Goal: Task Accomplishment & Management: Use online tool/utility

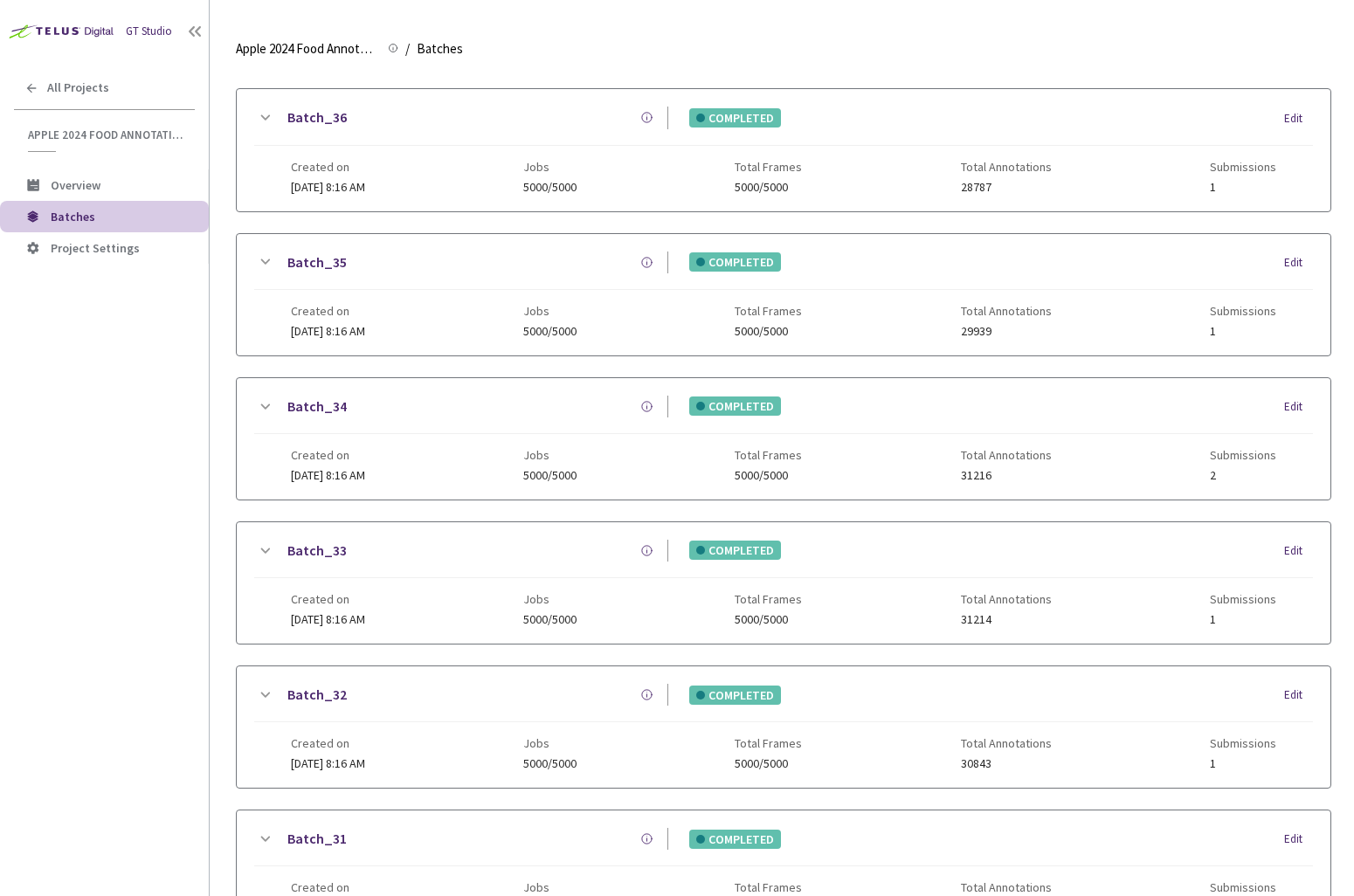
scroll to position [1043, 0]
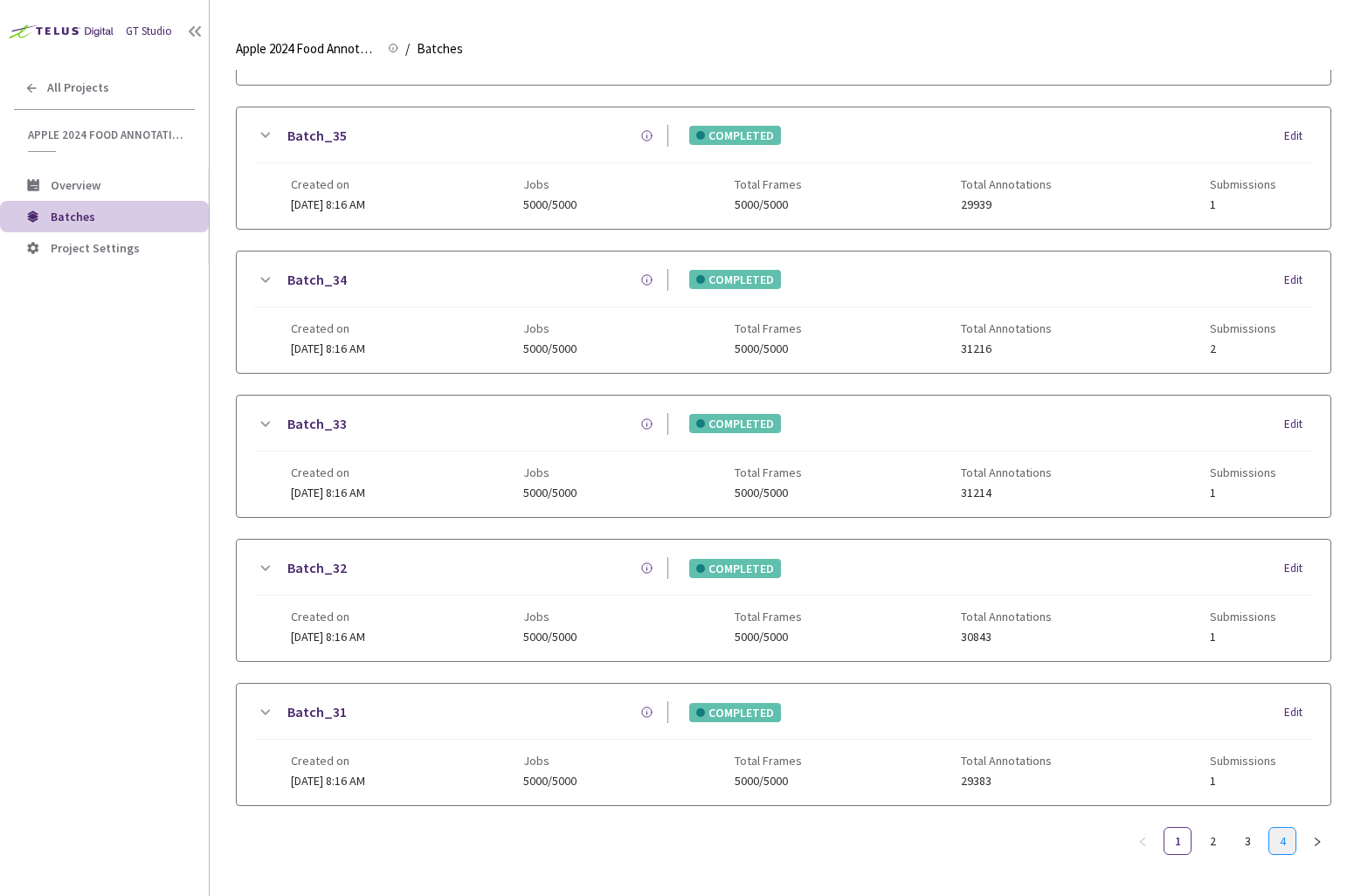
click at [1283, 836] on link "4" at bounding box center [1282, 841] width 26 height 26
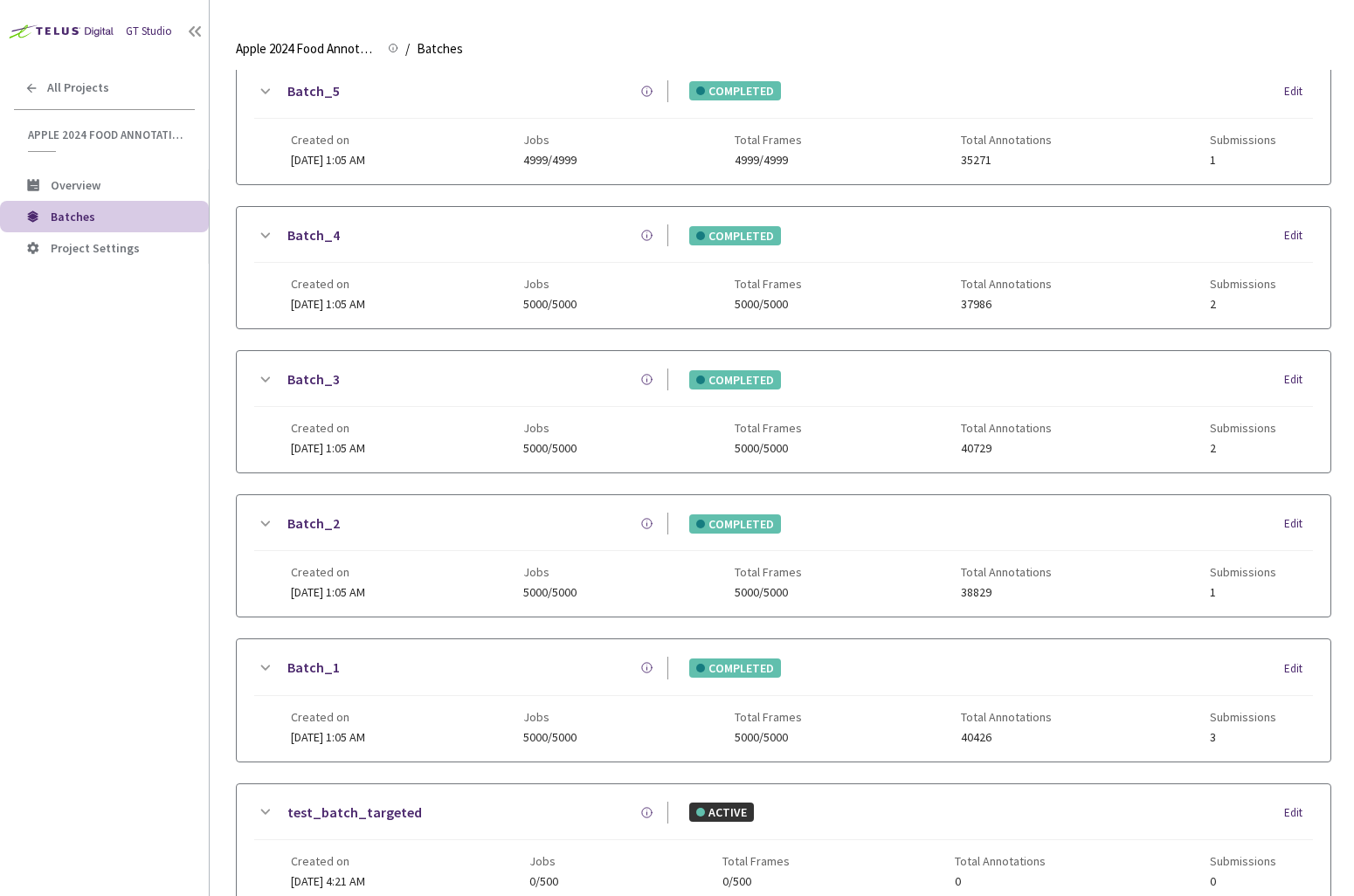
scroll to position [287, 0]
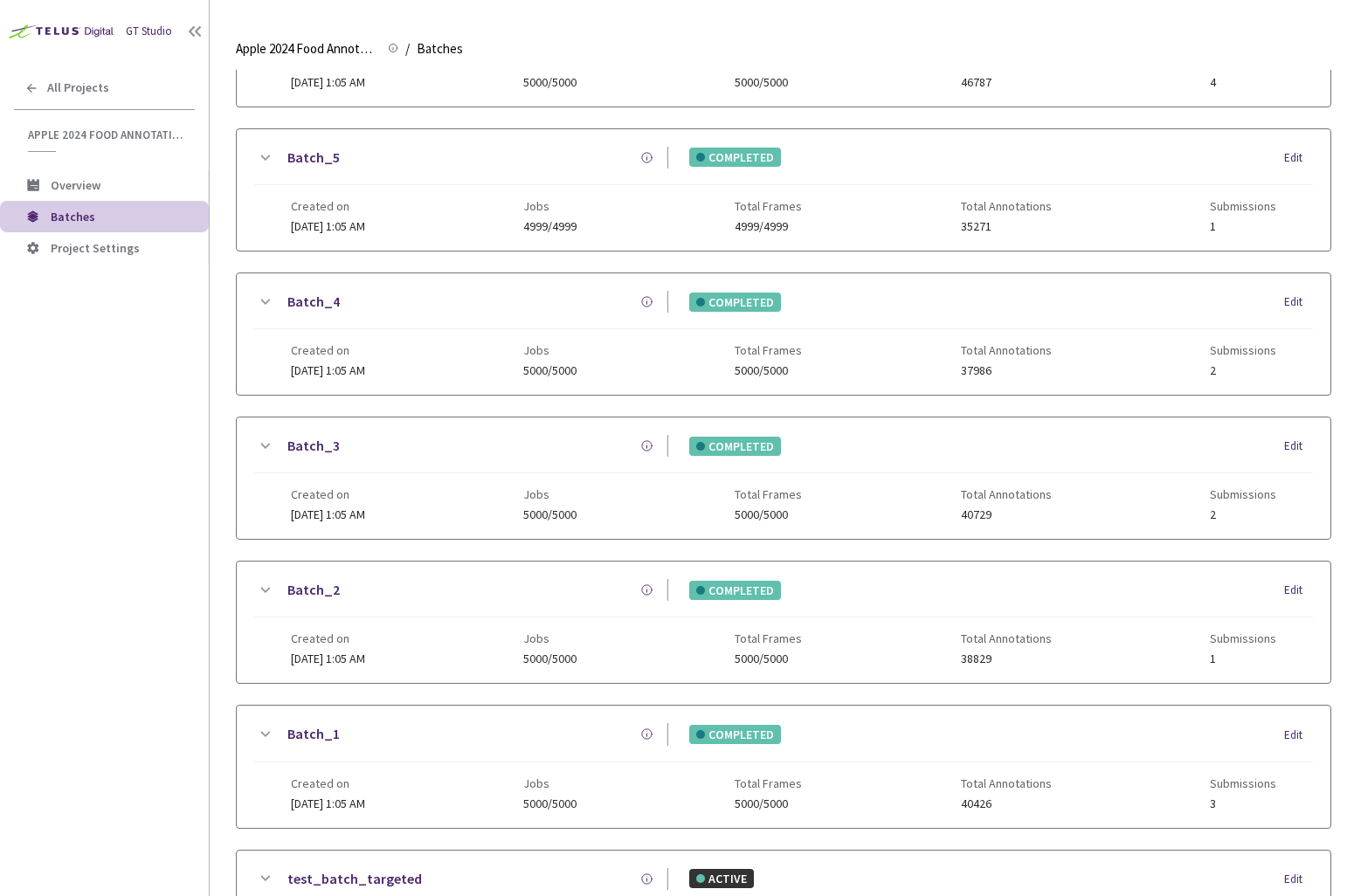
click at [259, 157] on icon at bounding box center [264, 157] width 21 height 21
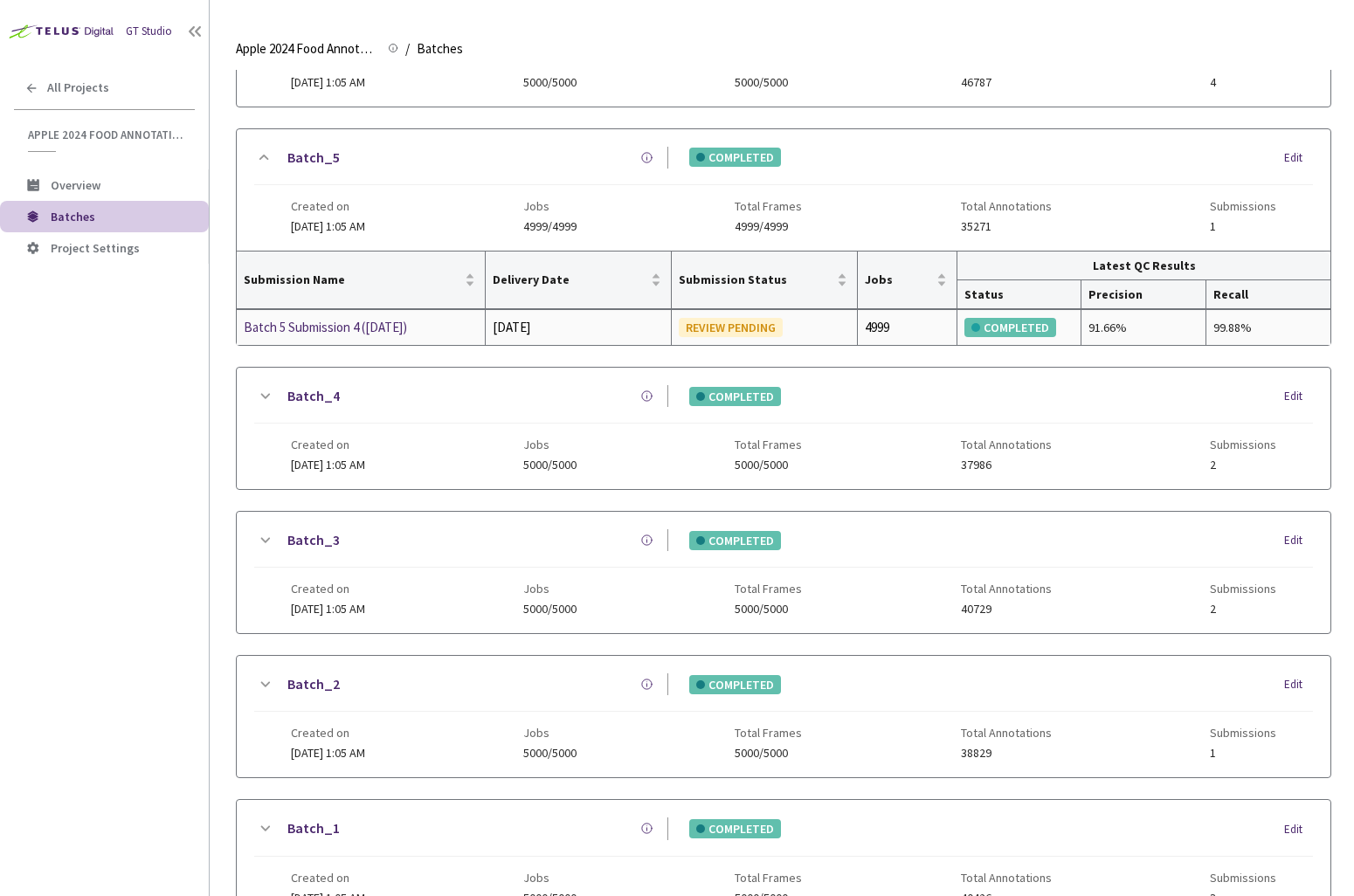
click at [320, 329] on div "Batch 5 Submission 4 ([DATE])" at bounding box center [337, 328] width 185 height 21
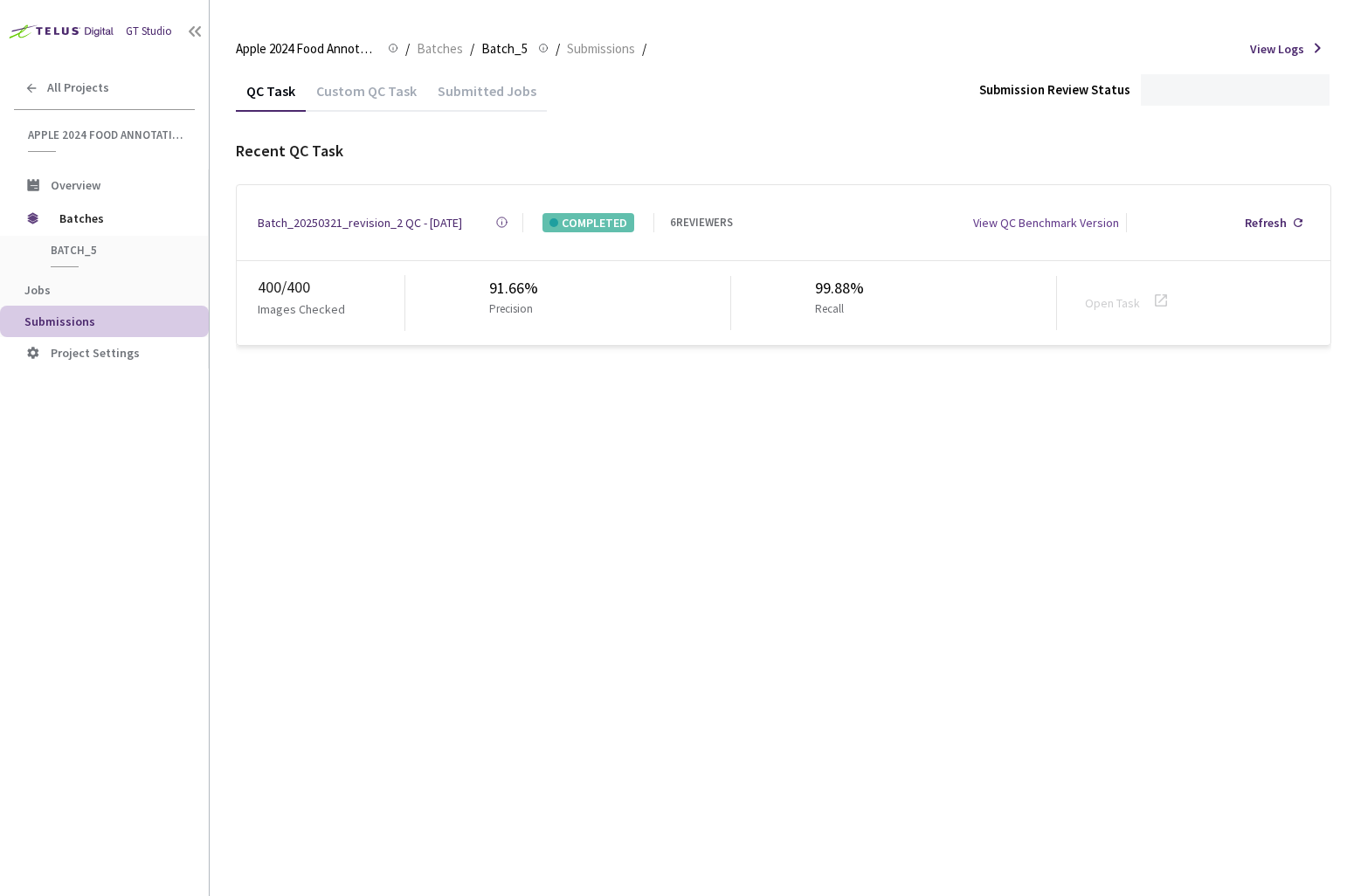
click at [333, 97] on div "Custom QC Task" at bounding box center [366, 97] width 121 height 30
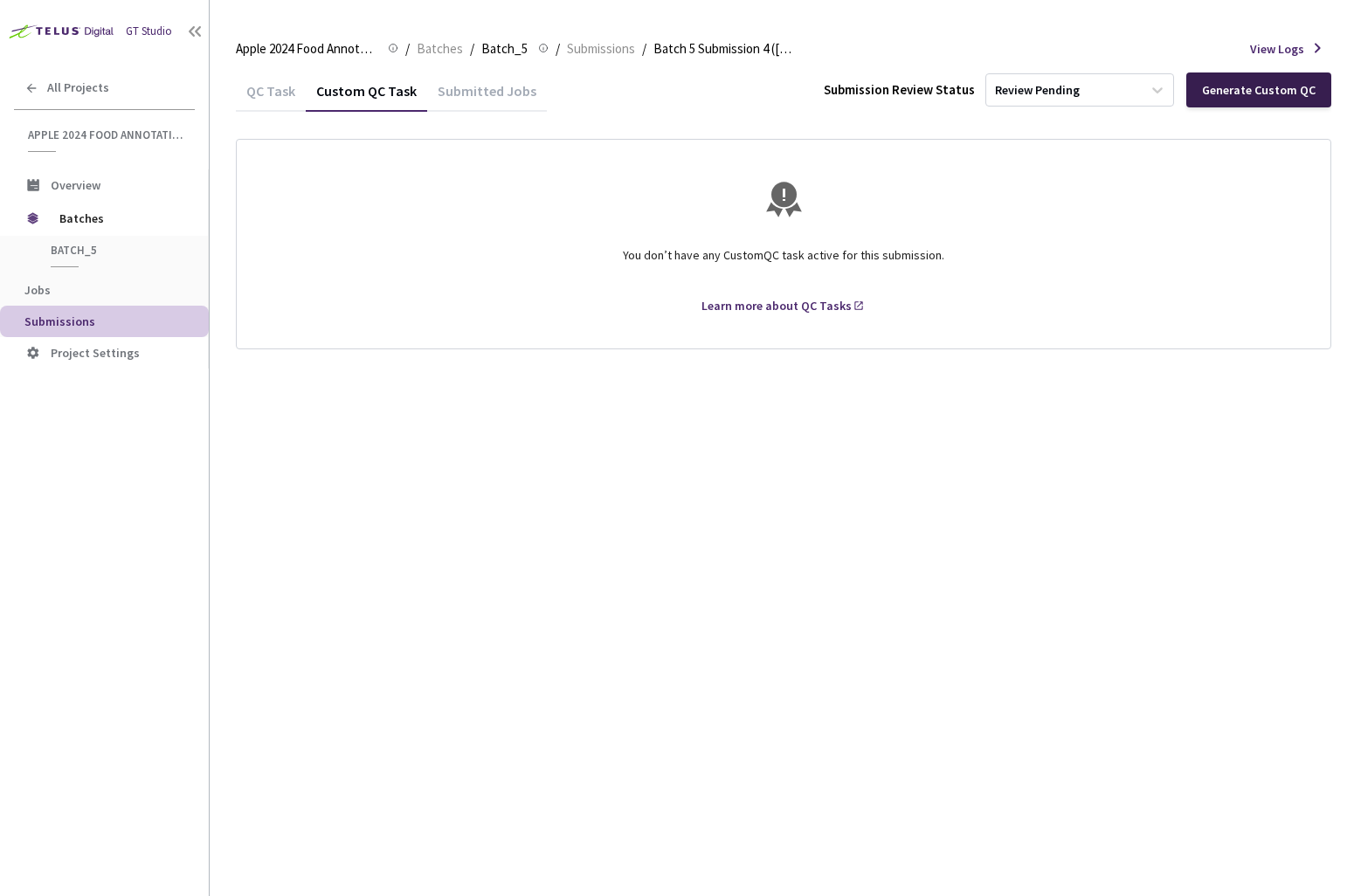
click at [1229, 90] on div "Generate Custom QC" at bounding box center [1259, 90] width 113 height 14
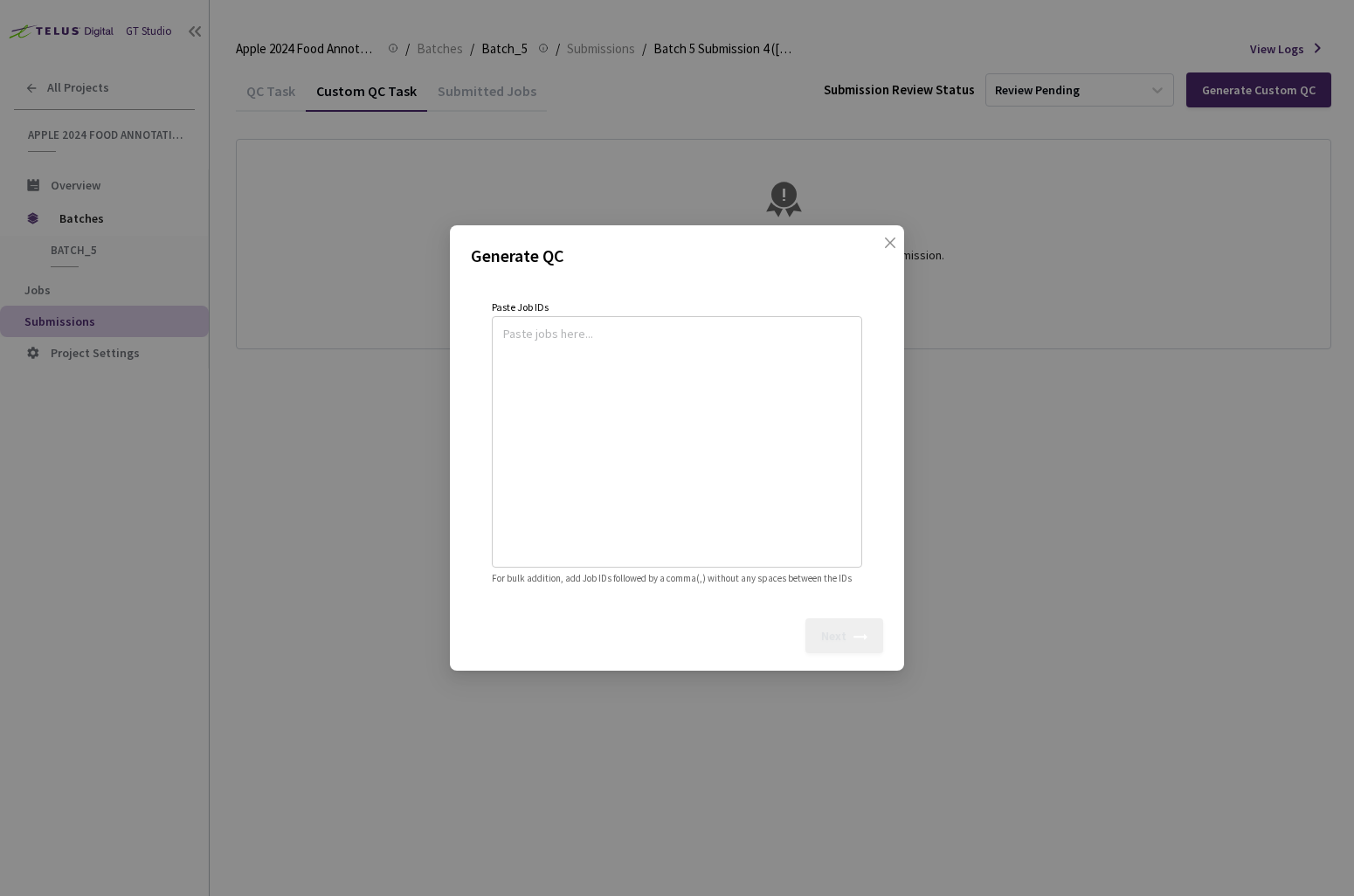
click at [752, 479] on textarea at bounding box center [676, 439] width 347 height 238
paste textarea
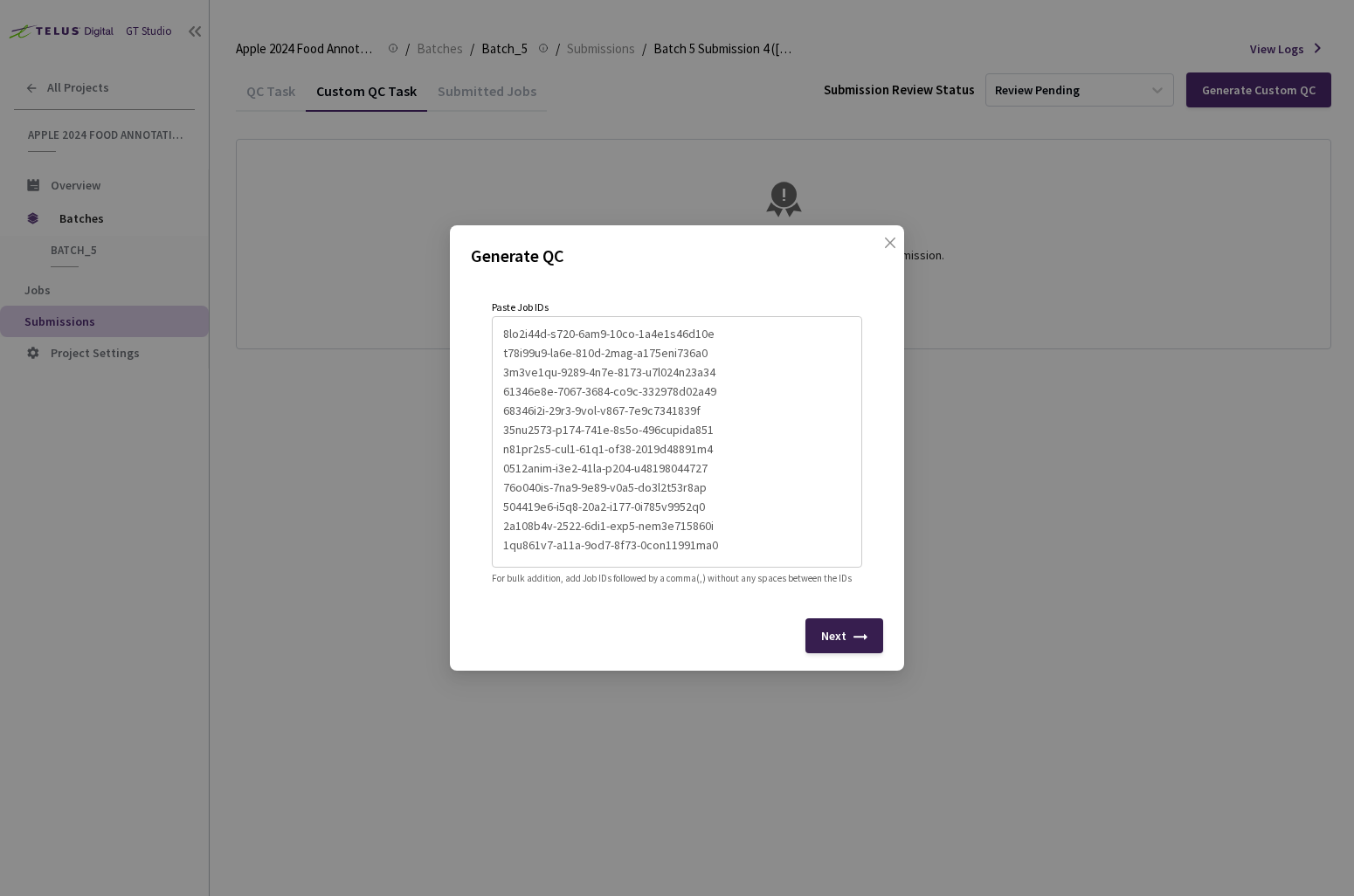
type textarea "8fc7b92b-f248-4af2-98fc-8d1c8d25f90d b05a21f3-cd2f-456d-8cac-a318cce107b5 7f4ed…"
click at [848, 652] on div "Next" at bounding box center [844, 635] width 78 height 35
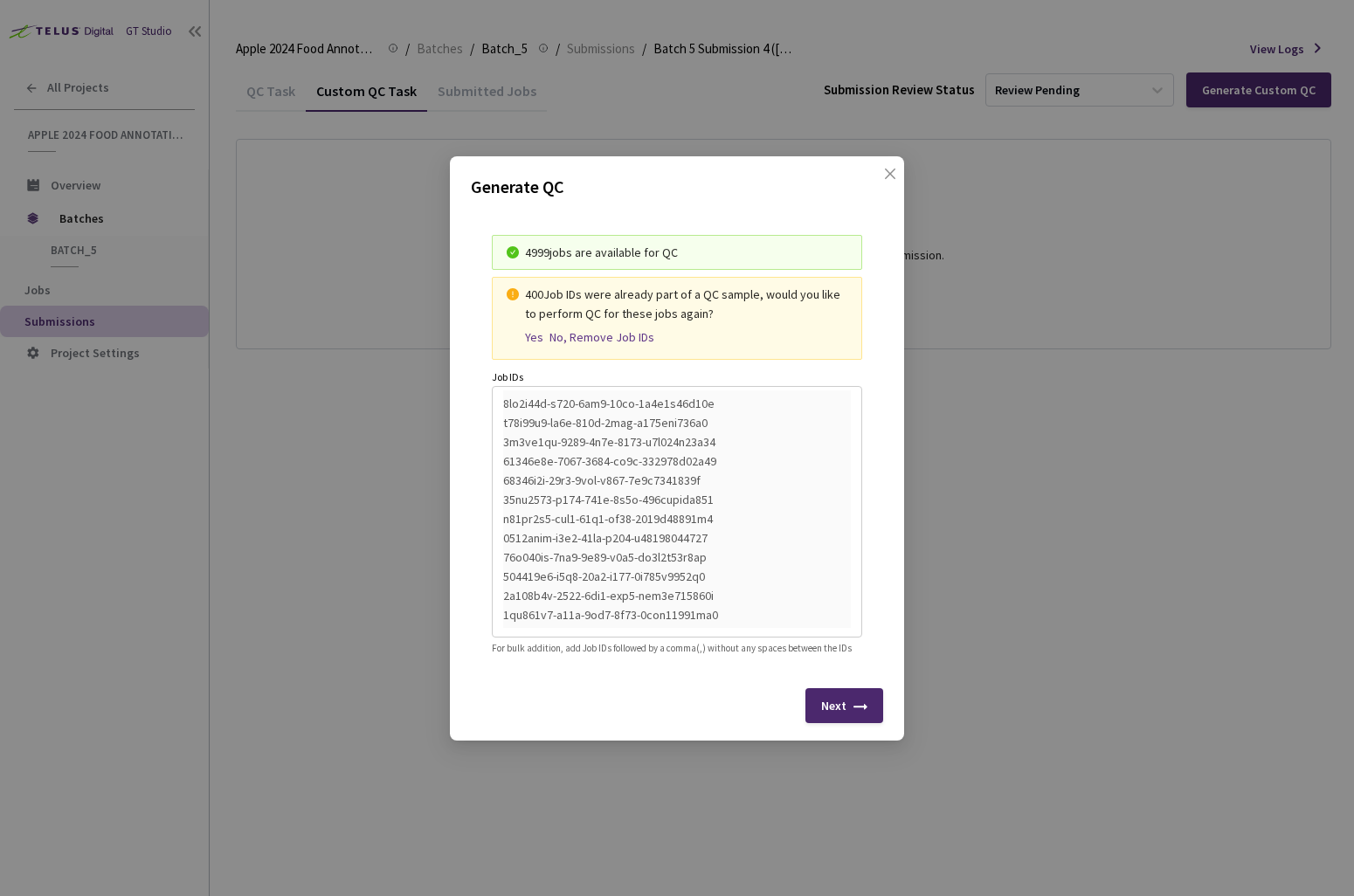
click at [527, 331] on div "Yes" at bounding box center [534, 337] width 18 height 15
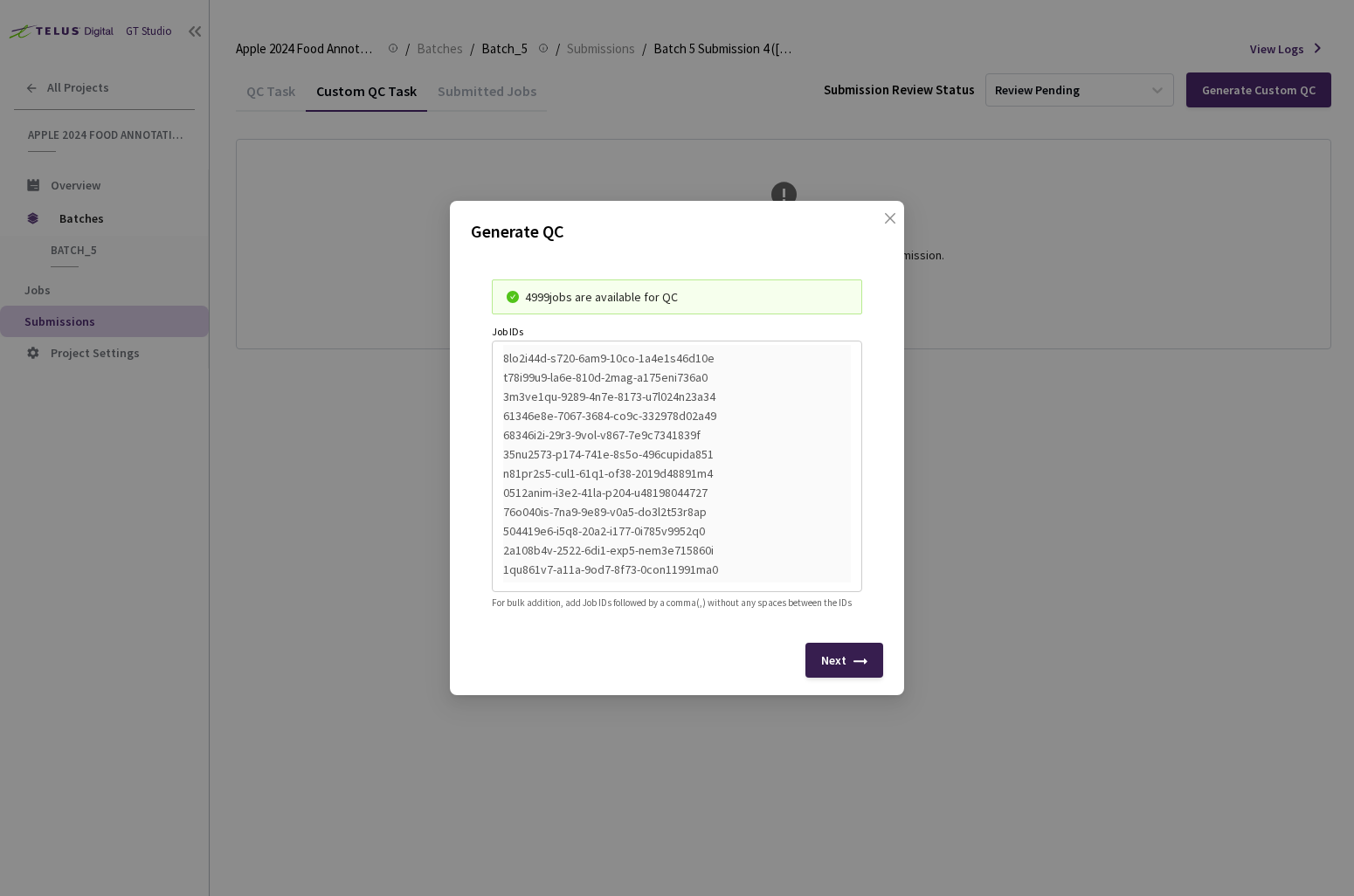
click at [830, 660] on div "Next" at bounding box center [844, 660] width 78 height 35
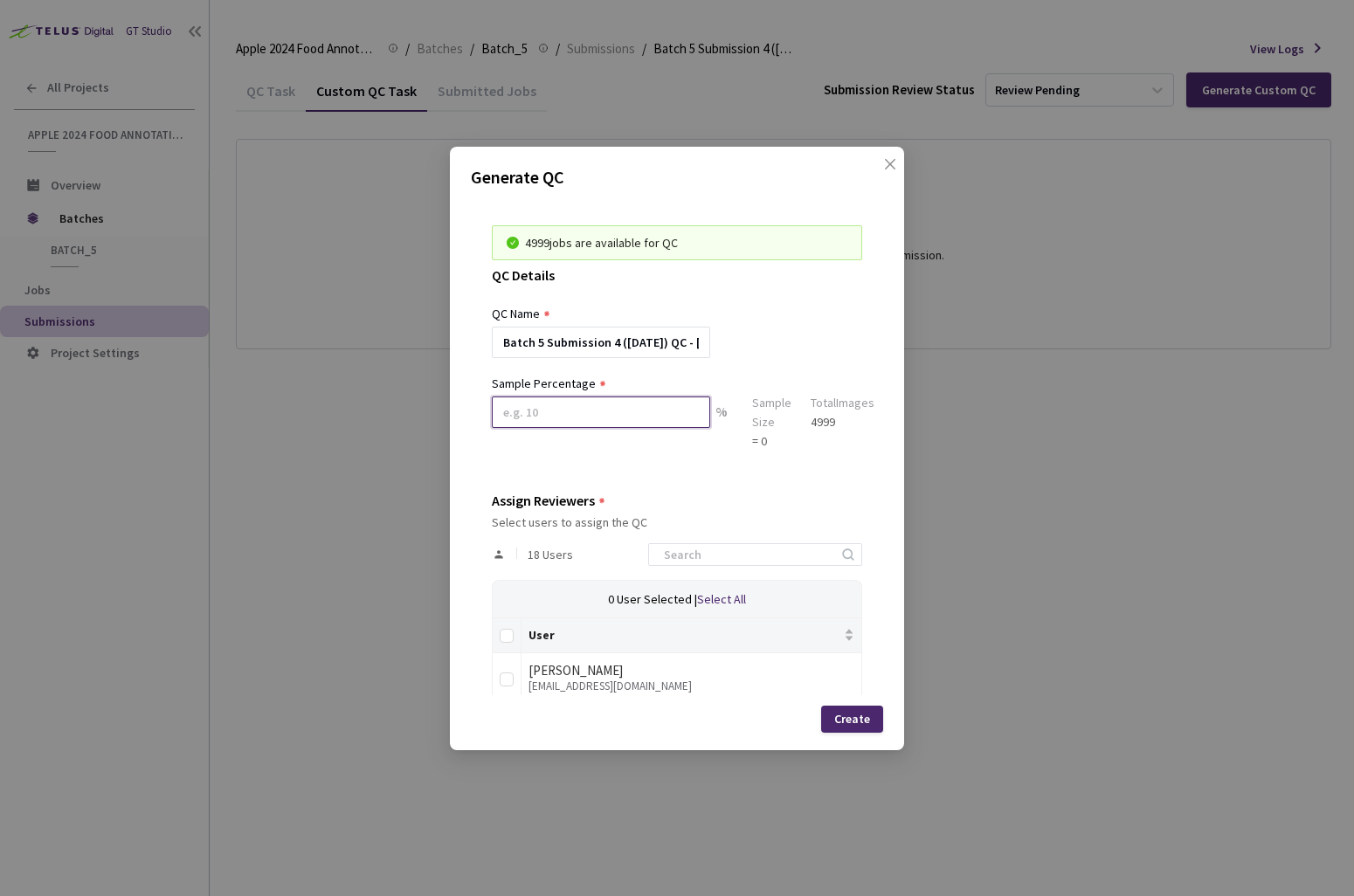
click at [609, 410] on input at bounding box center [600, 412] width 218 height 32
type input "1"
type input "9"
type input "8"
type input "7"
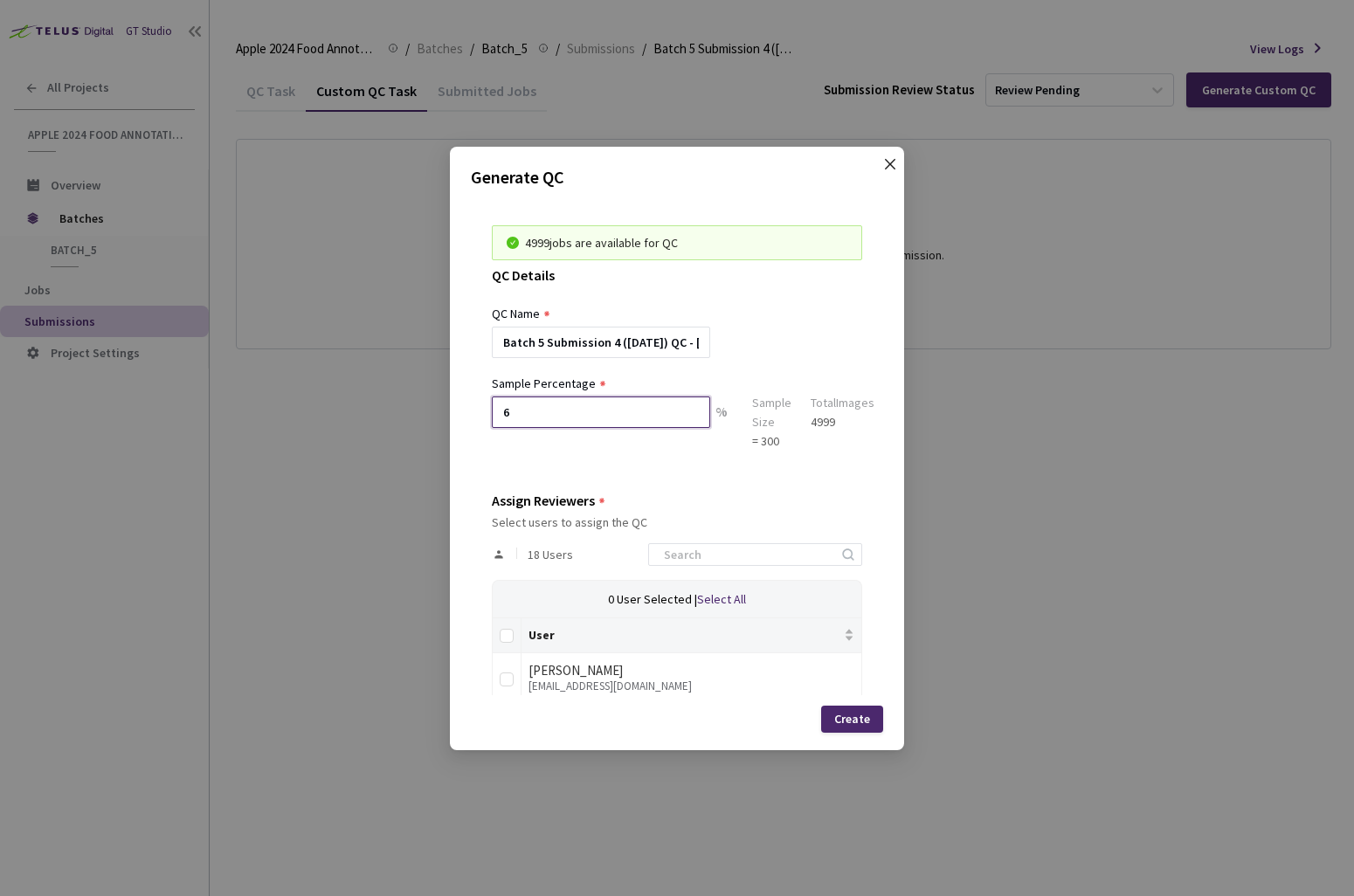
type input "6"
click at [888, 171] on span "close" at bounding box center [890, 181] width 14 height 49
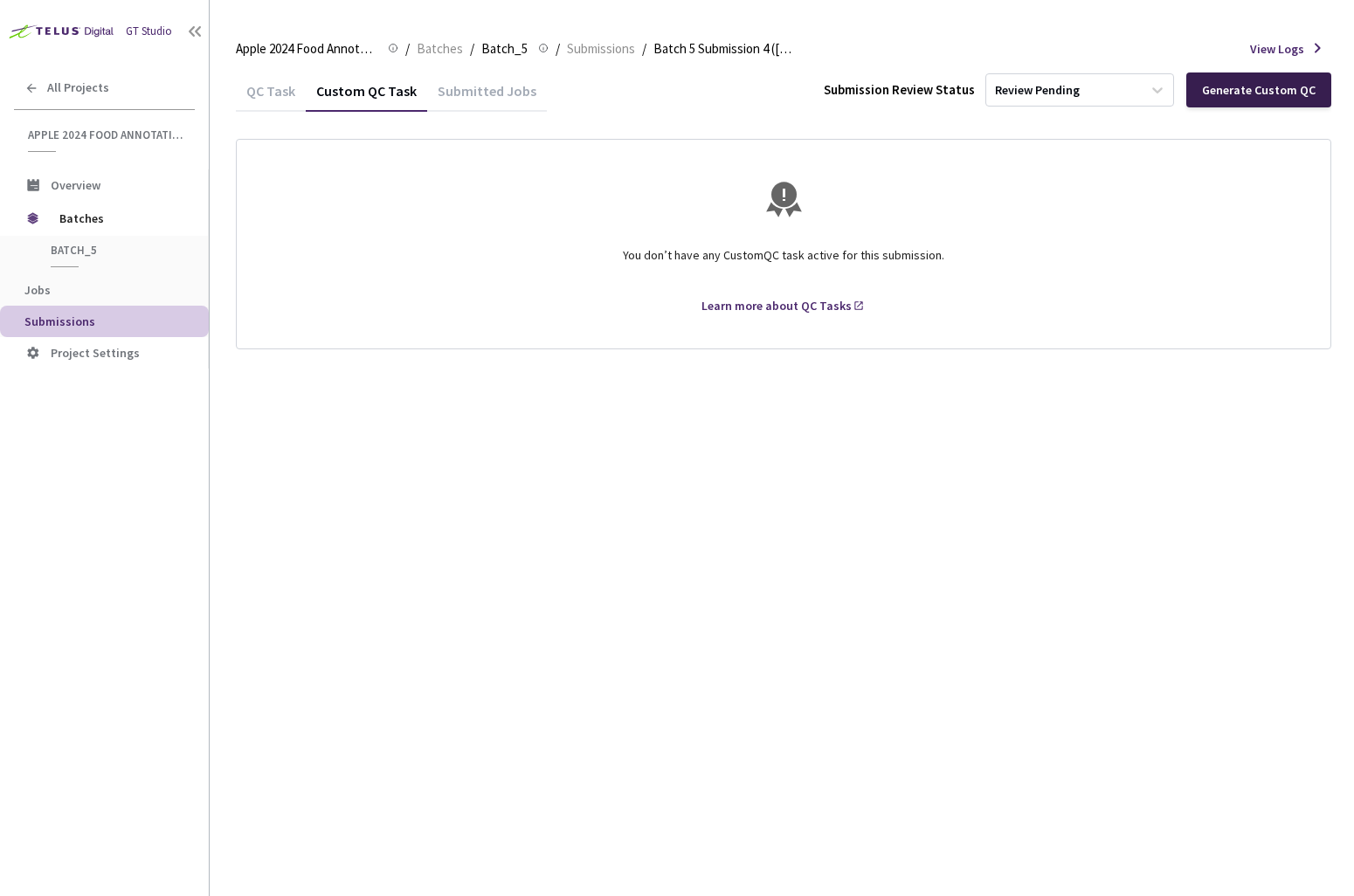
click at [1243, 85] on div "Generate Custom QC" at bounding box center [1259, 90] width 113 height 14
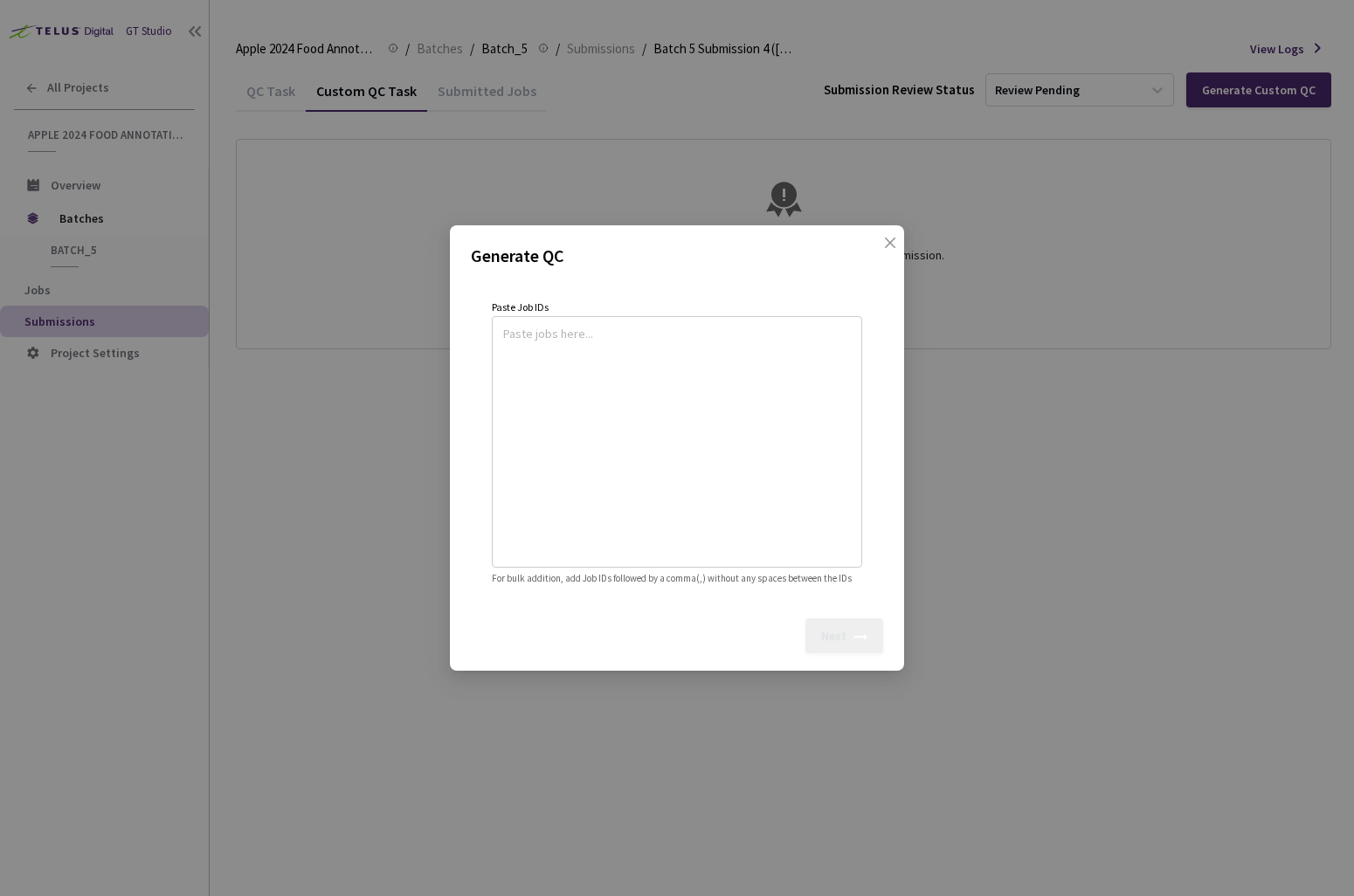
click at [610, 518] on textarea at bounding box center [676, 439] width 347 height 238
paste textarea
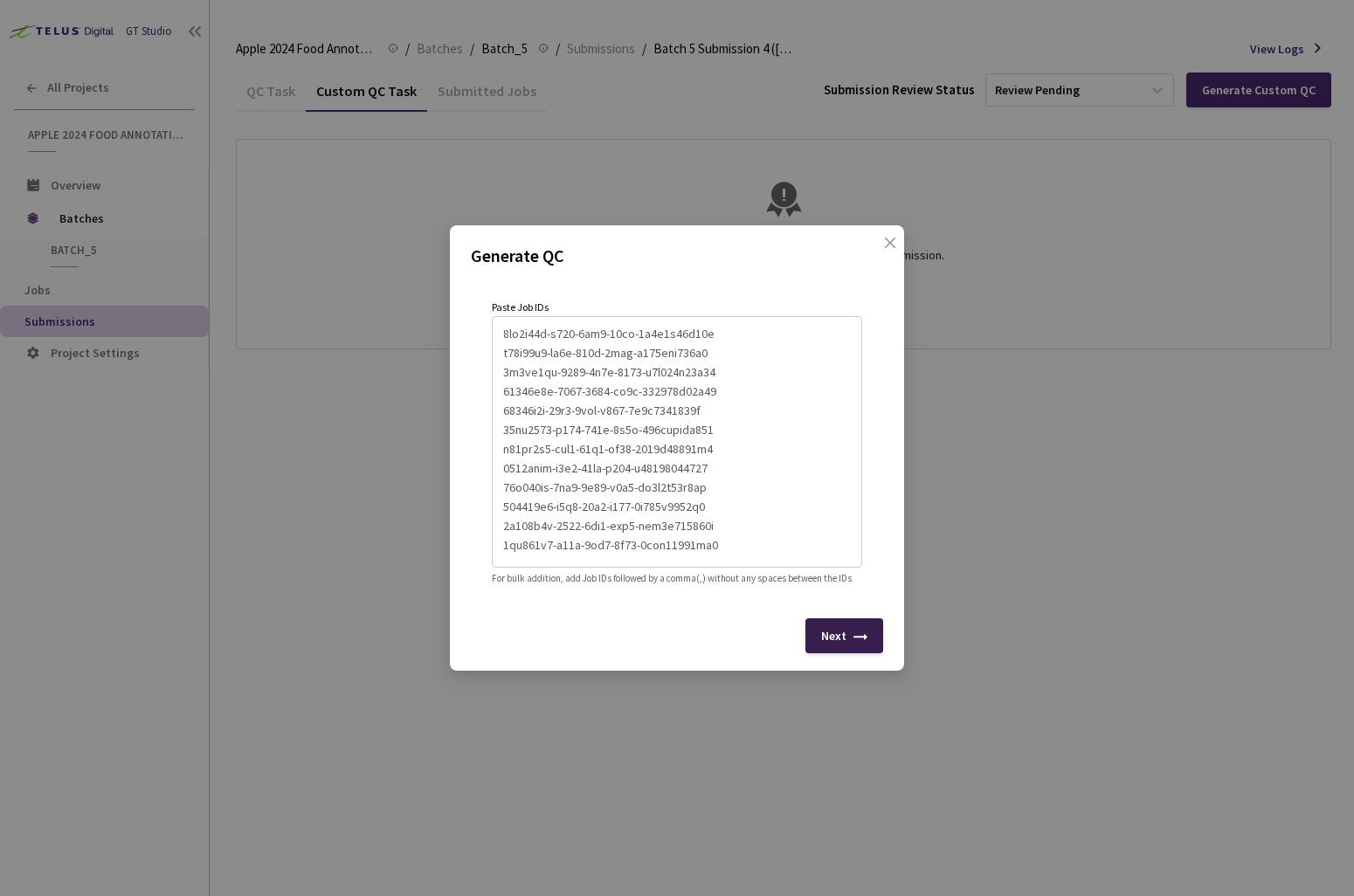
type textarea "8fc7b92b-f248-4af2-98fc-8d1c8d25f90d b05a21f3-cd2f-456d-8cac-a318cce107b5 7f4ed…"
click at [835, 643] on div "Next" at bounding box center [833, 636] width 25 height 14
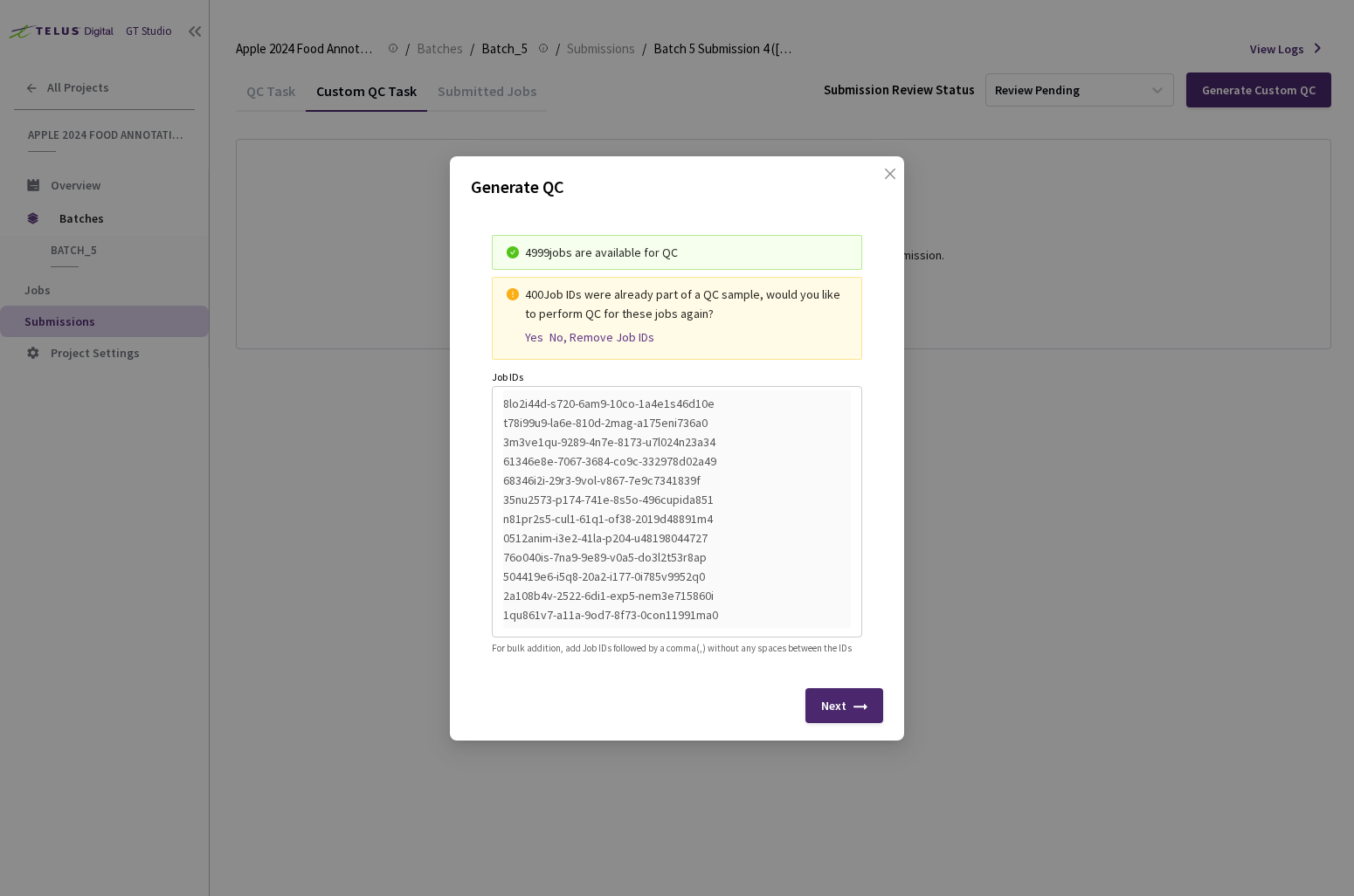
click at [532, 331] on div "Yes" at bounding box center [534, 337] width 18 height 15
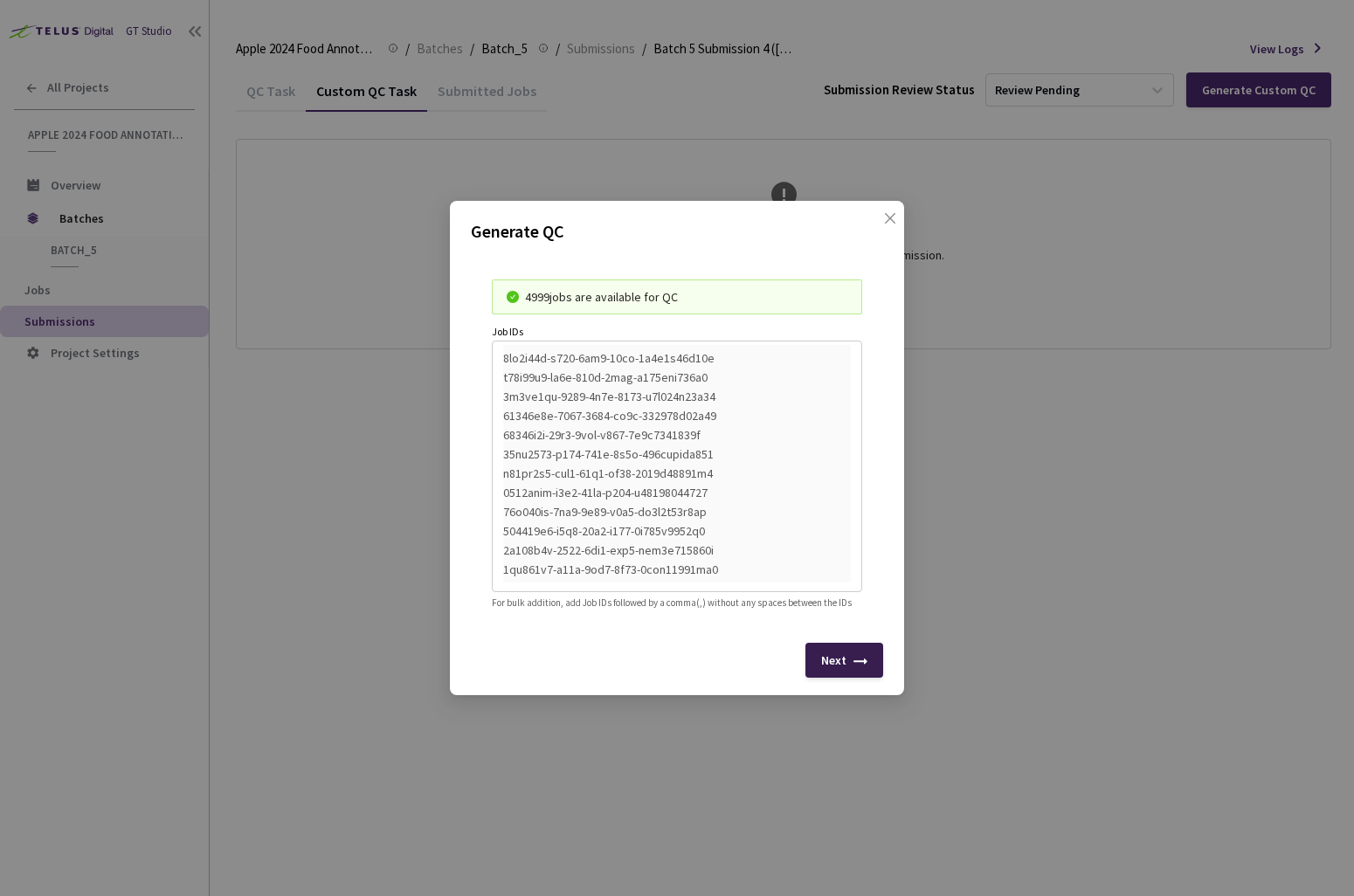
click at [837, 667] on div "Next" at bounding box center [833, 660] width 25 height 14
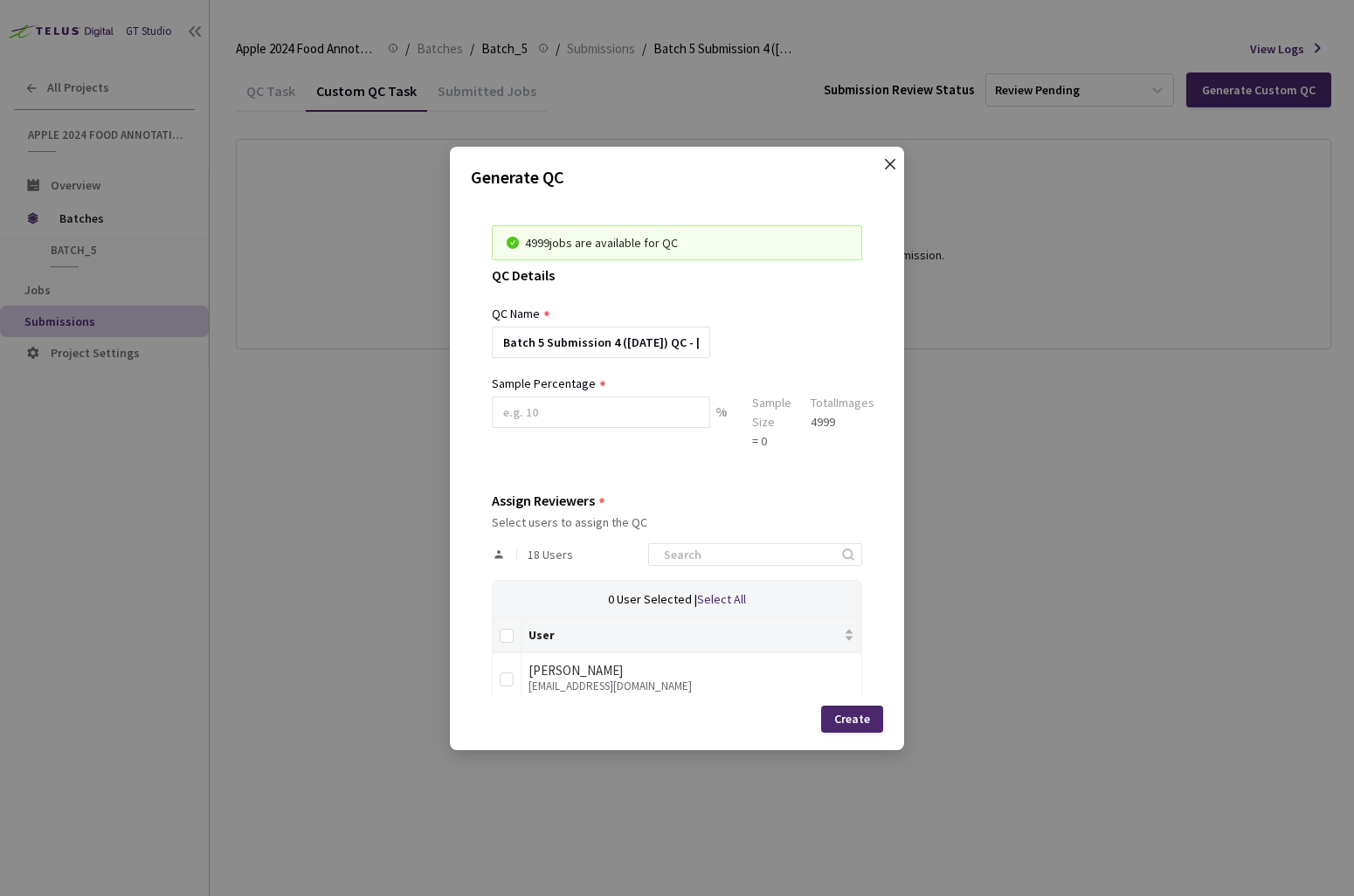
click at [883, 165] on icon "close" at bounding box center [890, 164] width 14 height 14
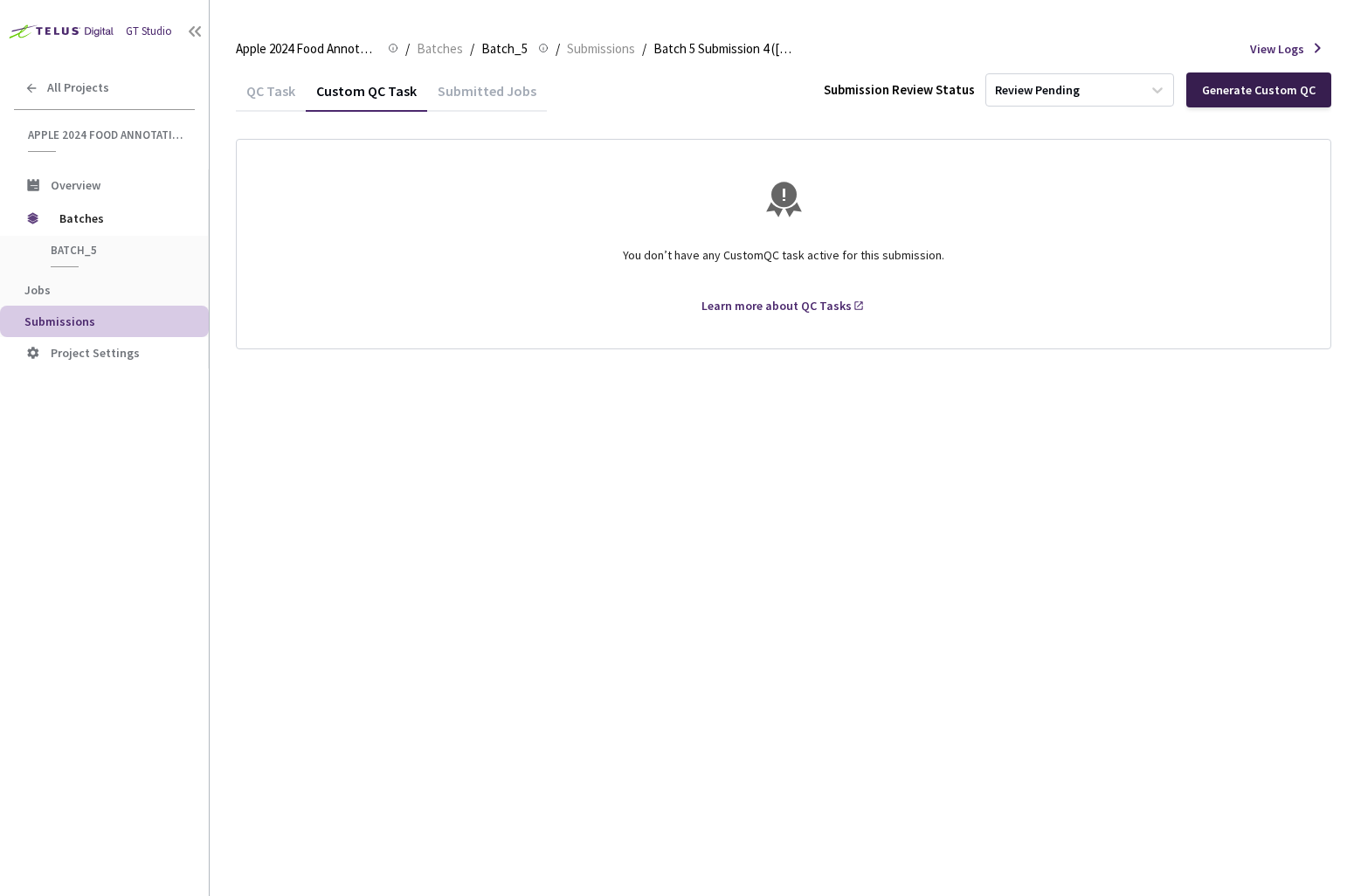
click at [1226, 97] on div "Generate Custom QC" at bounding box center [1259, 90] width 113 height 14
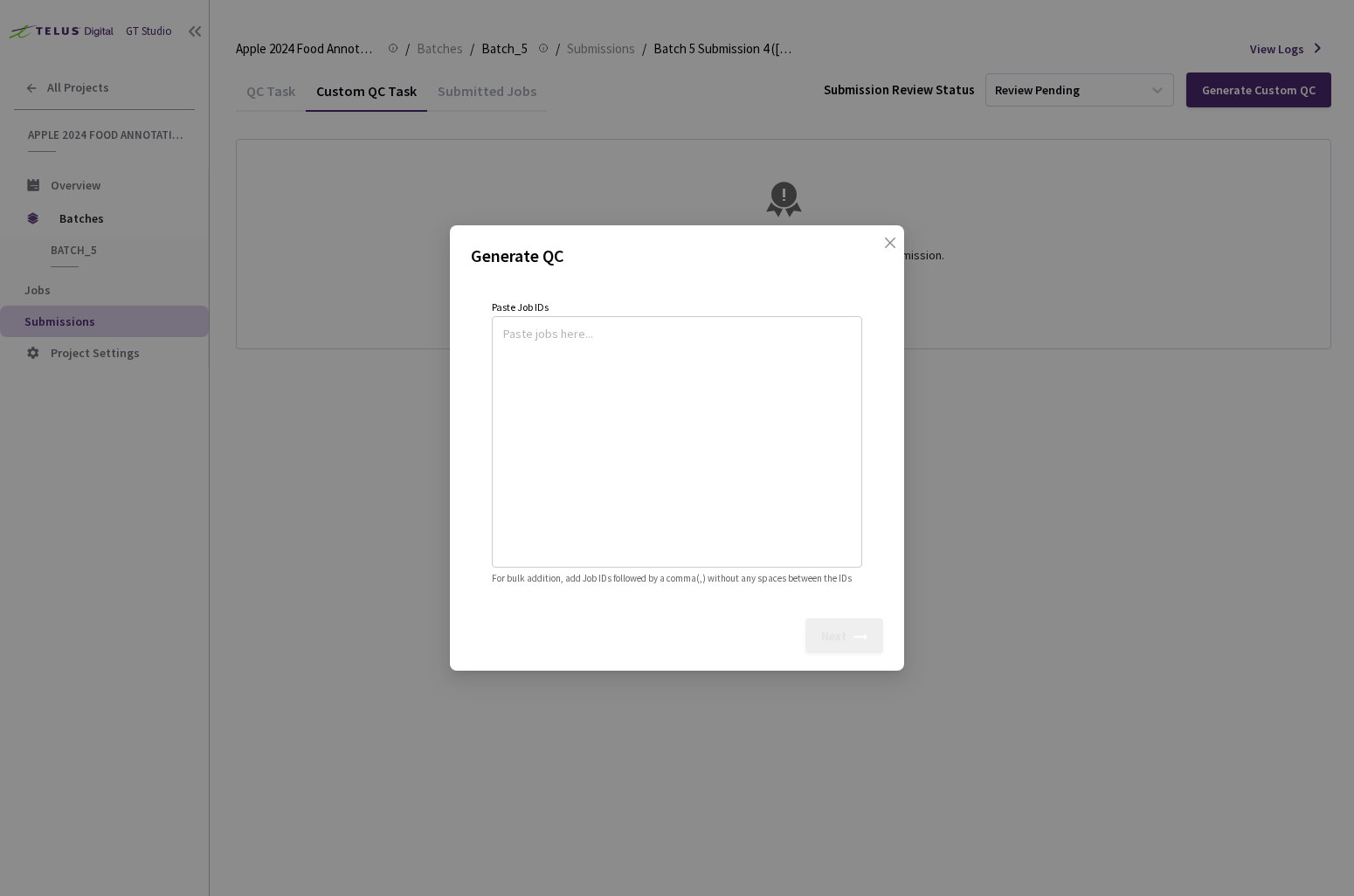
click at [542, 469] on textarea at bounding box center [676, 439] width 347 height 238
paste textarea
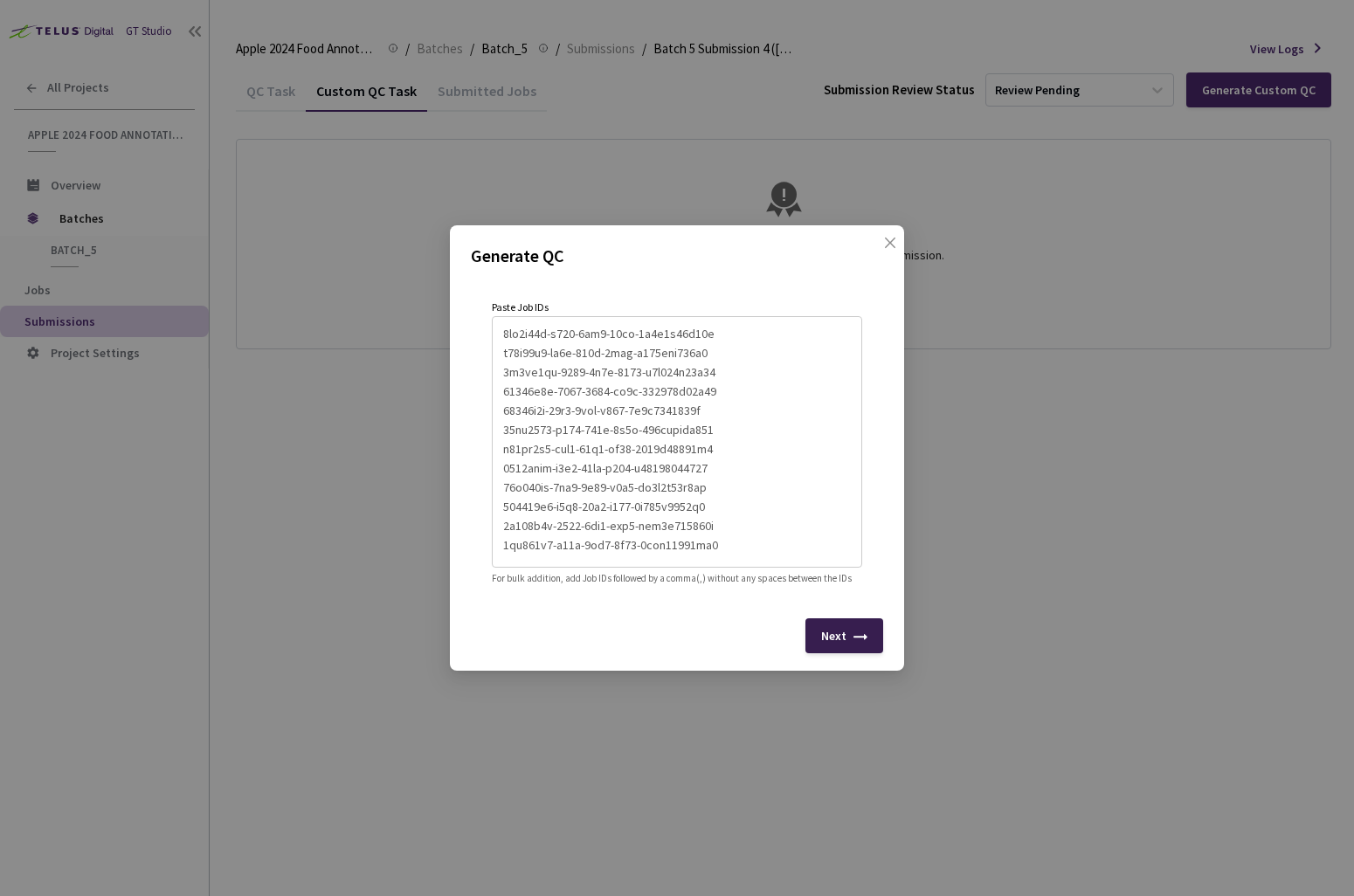
type textarea "8fc7b92b-f248-4af2-98fc-8d1c8d25f90d b05a21f3-cd2f-456d-8cac-a318cce107b5 7f4ed…"
click at [853, 648] on icon at bounding box center [860, 641] width 14 height 14
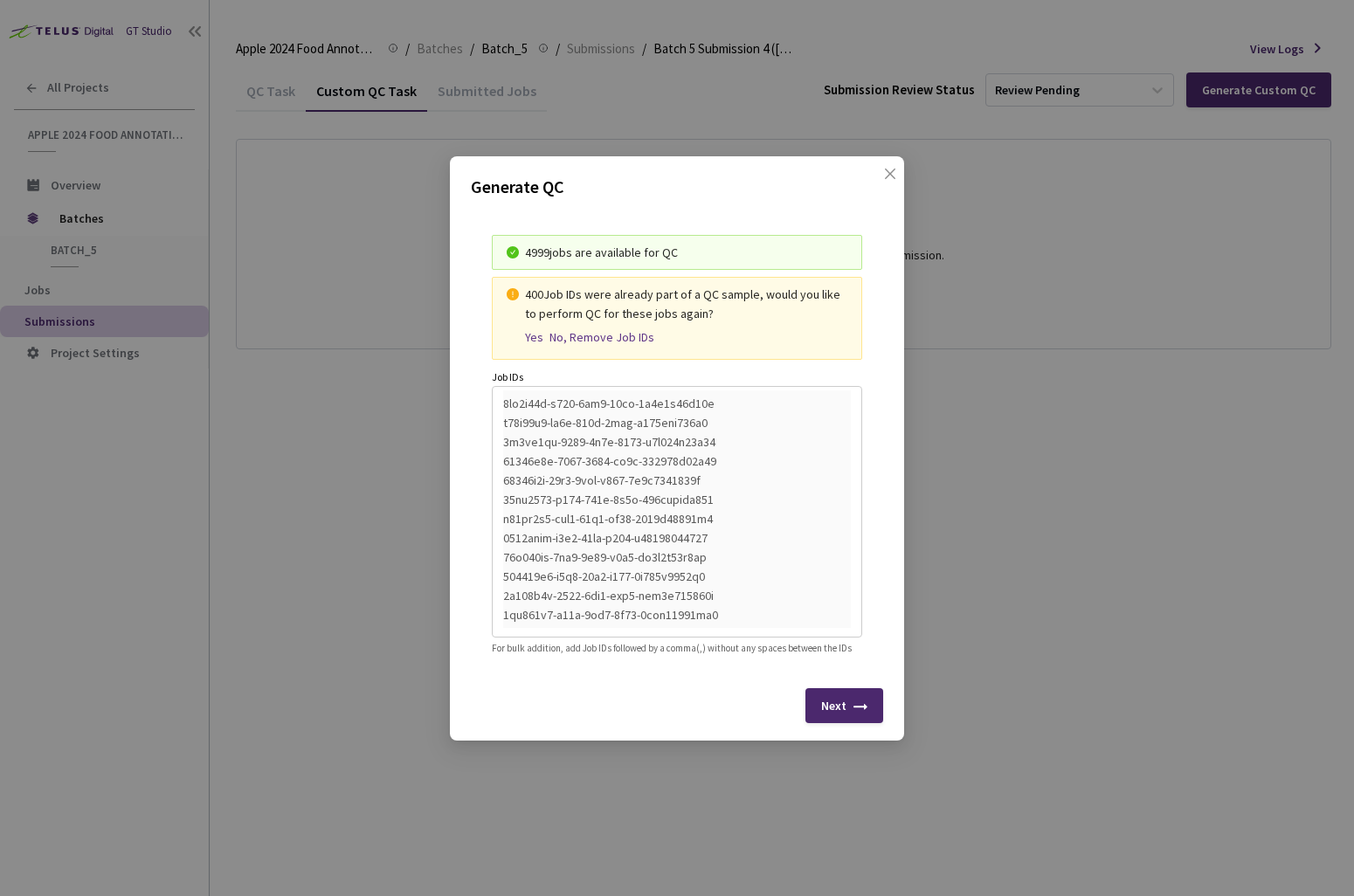
click at [596, 332] on div "No, Remove Job IDs" at bounding box center [601, 337] width 105 height 15
type textarea "8fc7b92b-f248-4af2-98fc-8d1c8d25f90d,7f4ed9cc-5549-4d4a-9827-f0d411d44d90,22540…"
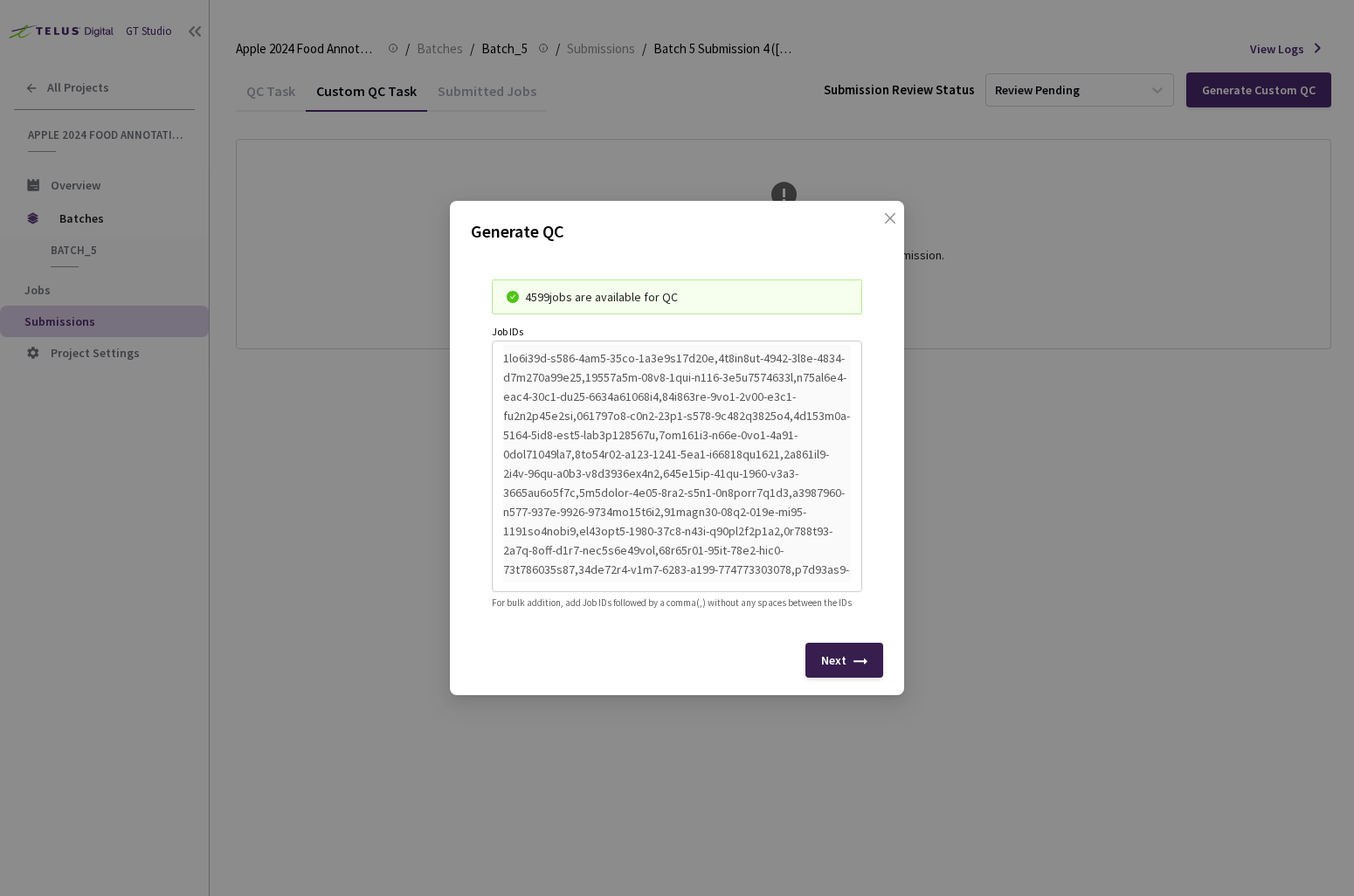
click at [852, 674] on div "Next" at bounding box center [844, 660] width 78 height 35
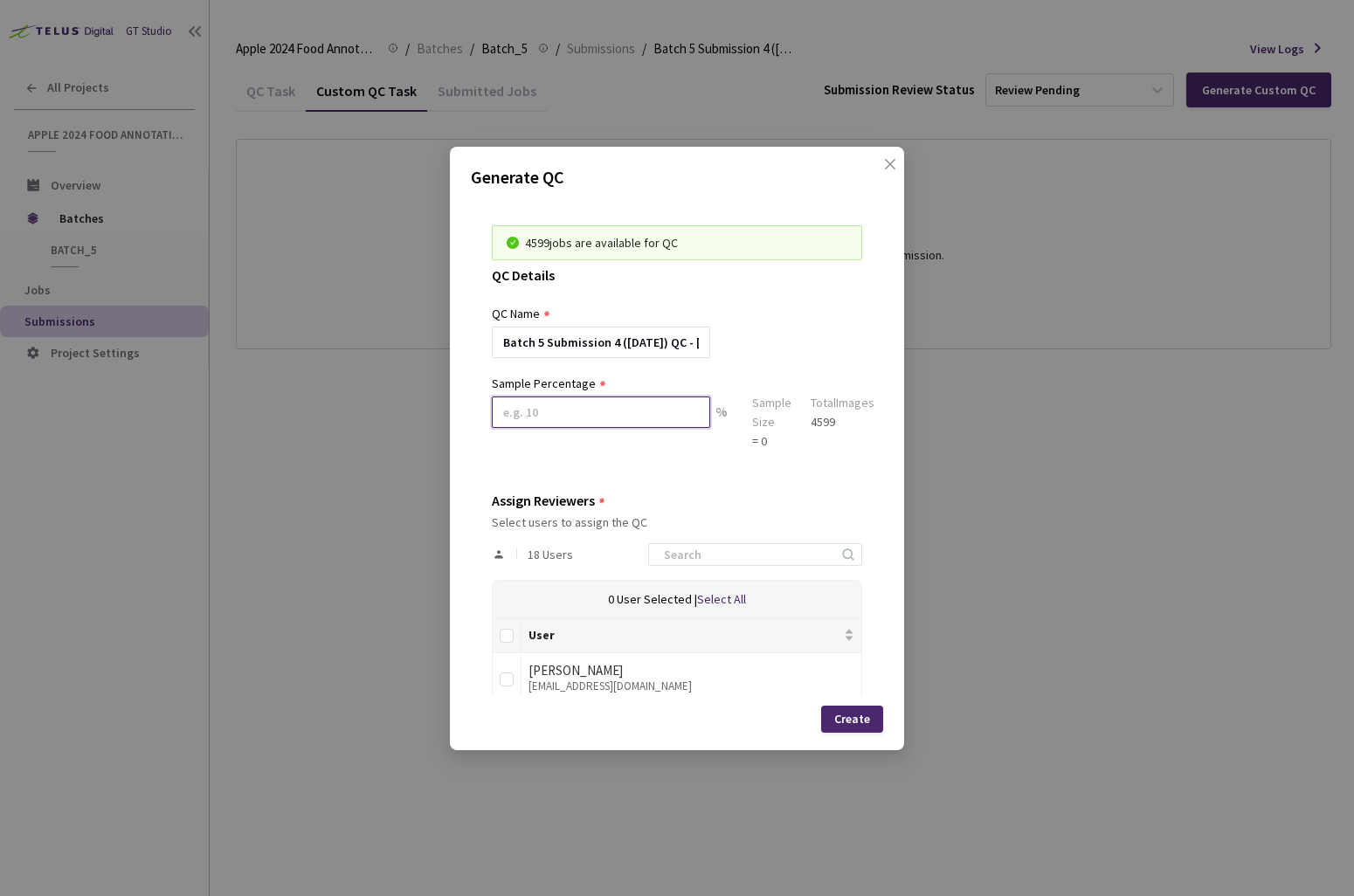
click at [576, 410] on input at bounding box center [600, 412] width 218 height 32
type input "9"
type input "8"
type input "7"
type input "6"
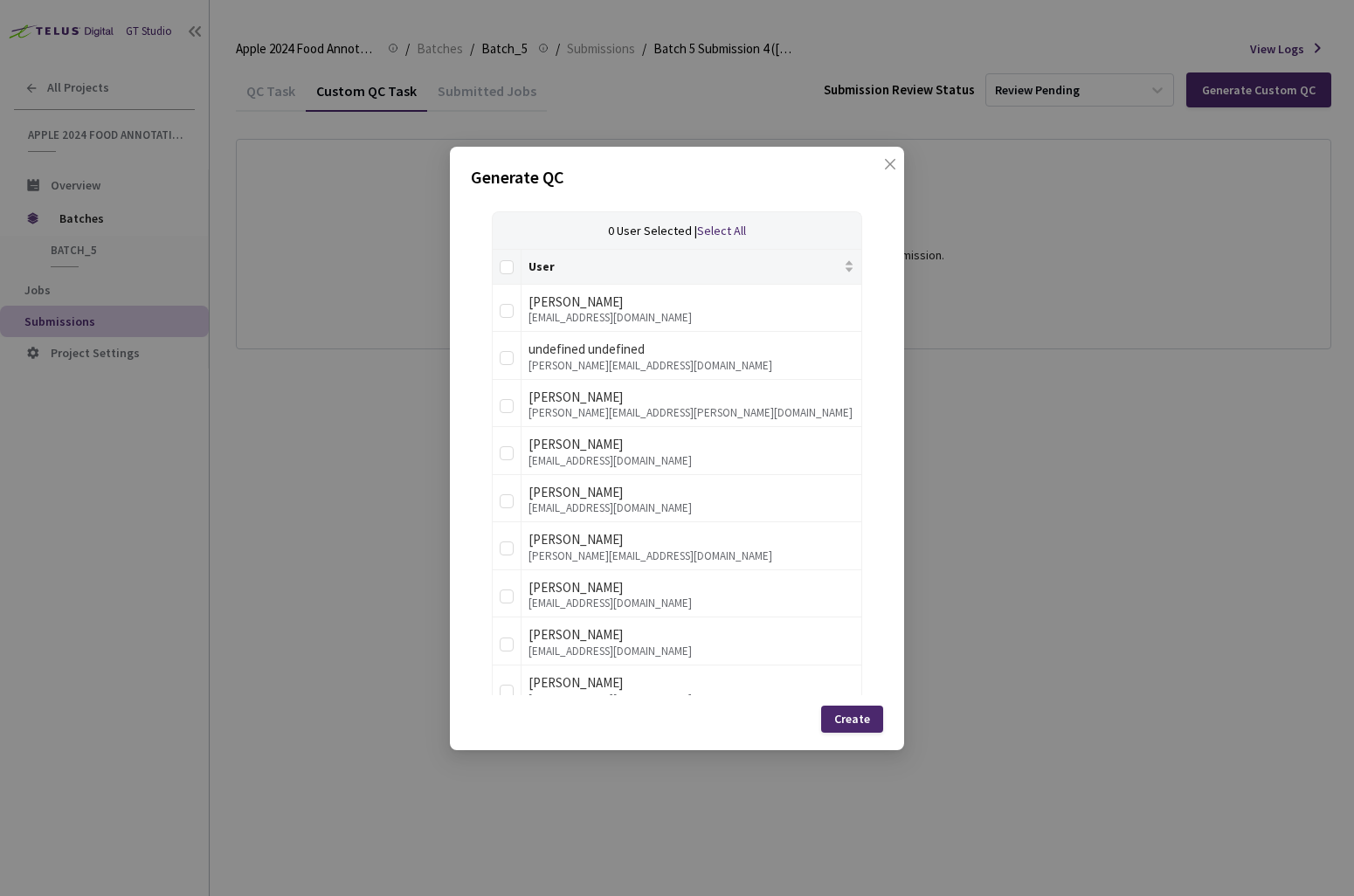
scroll to position [327, 0]
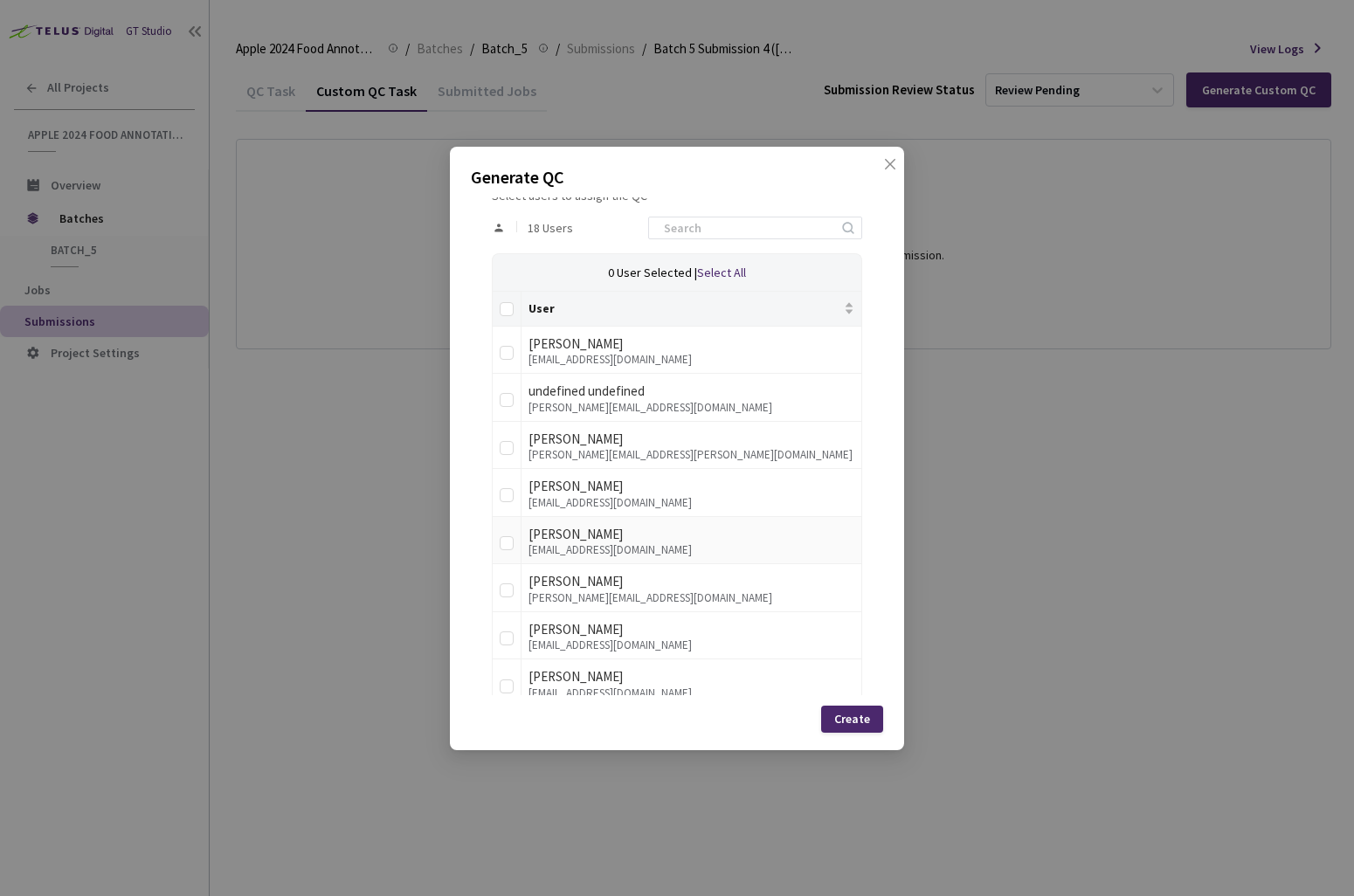
type input "7"
click at [507, 523] on td at bounding box center [507, 542] width 29 height 48
click at [507, 539] on input "checkbox" at bounding box center [507, 544] width 14 height 14
checkbox input "true"
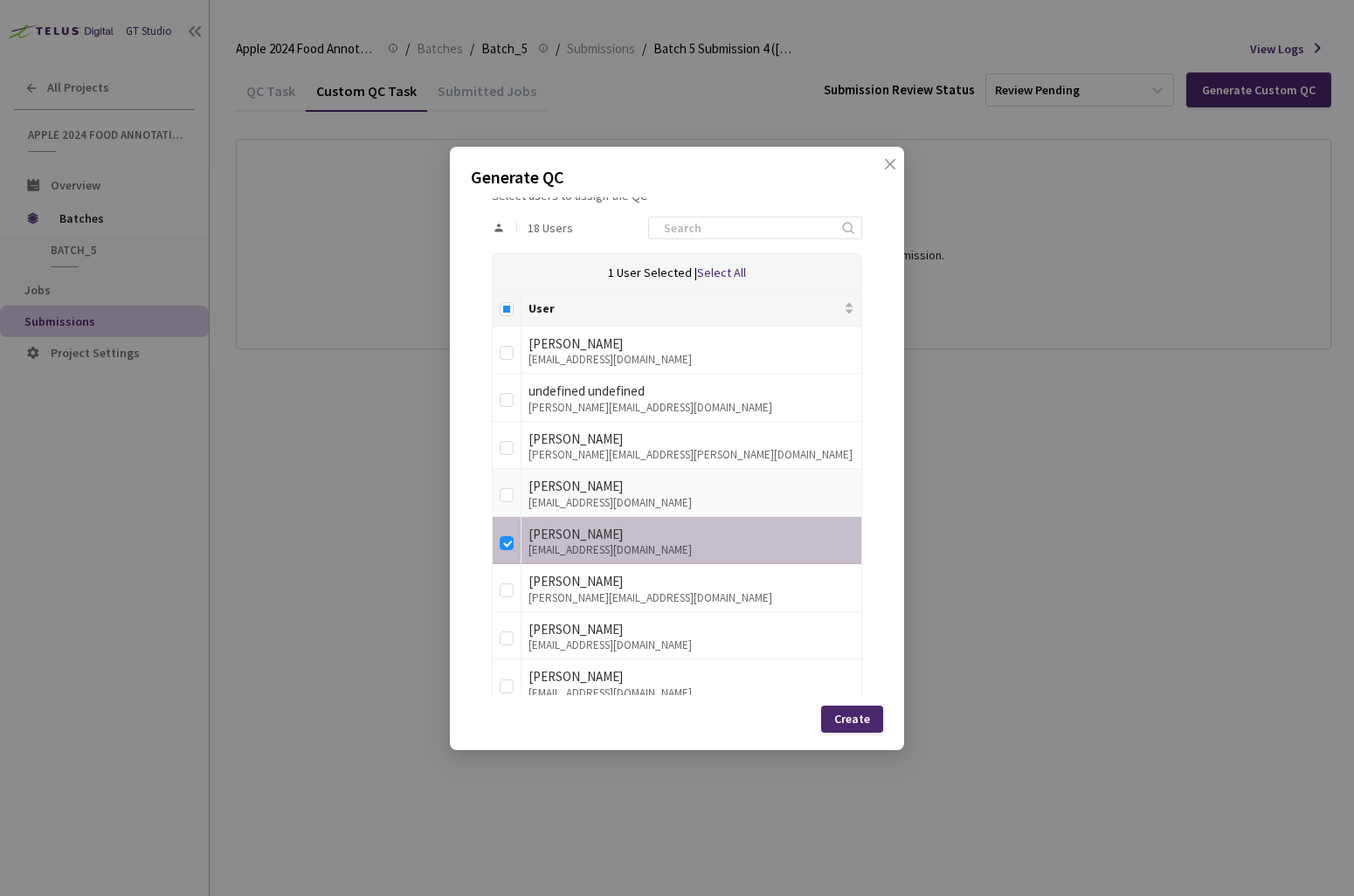
click at [506, 507] on td at bounding box center [507, 493] width 29 height 48
click at [506, 501] on input "checkbox" at bounding box center [507, 496] width 14 height 14
checkbox input "true"
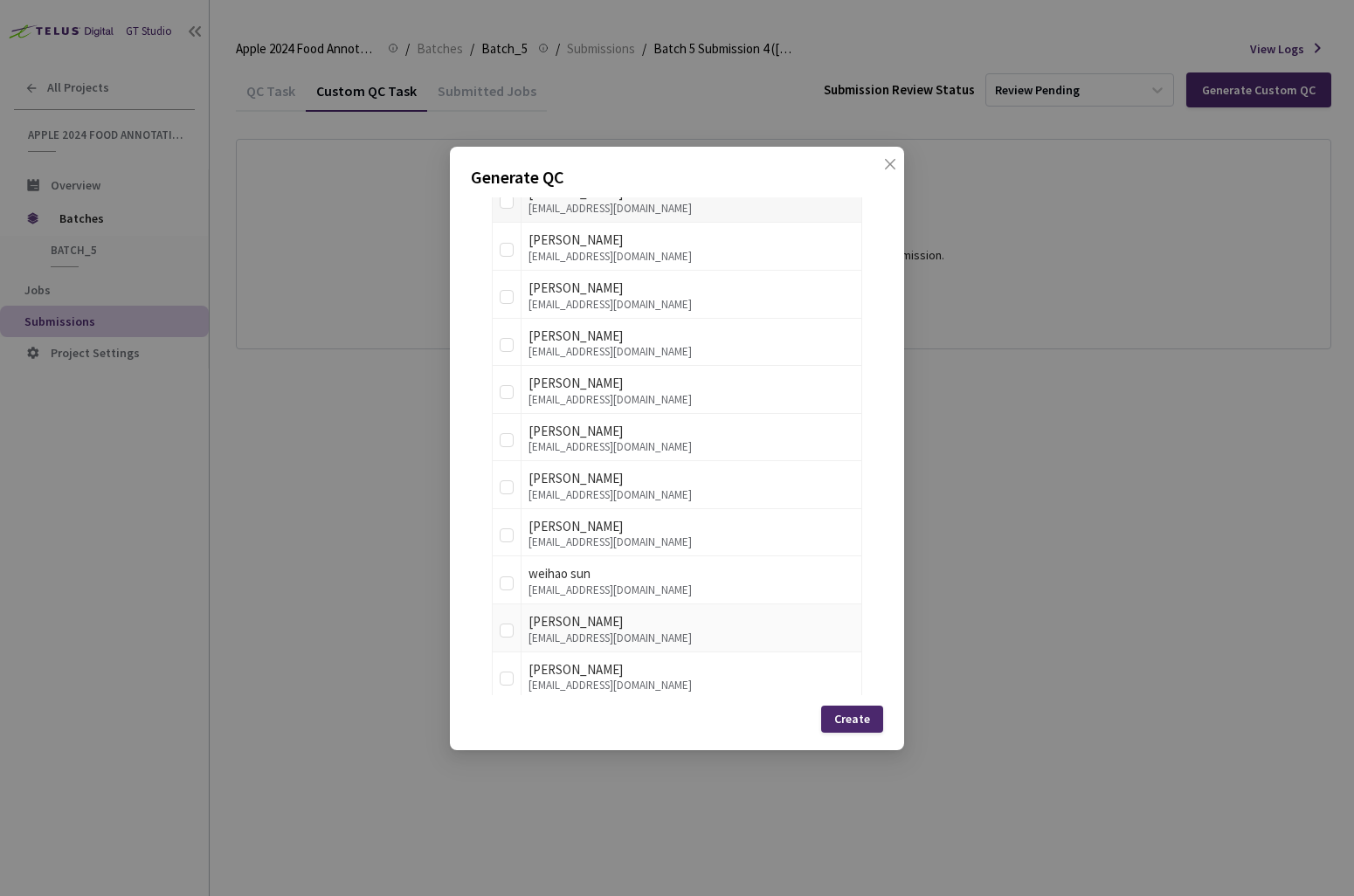
scroll to position [776, 0]
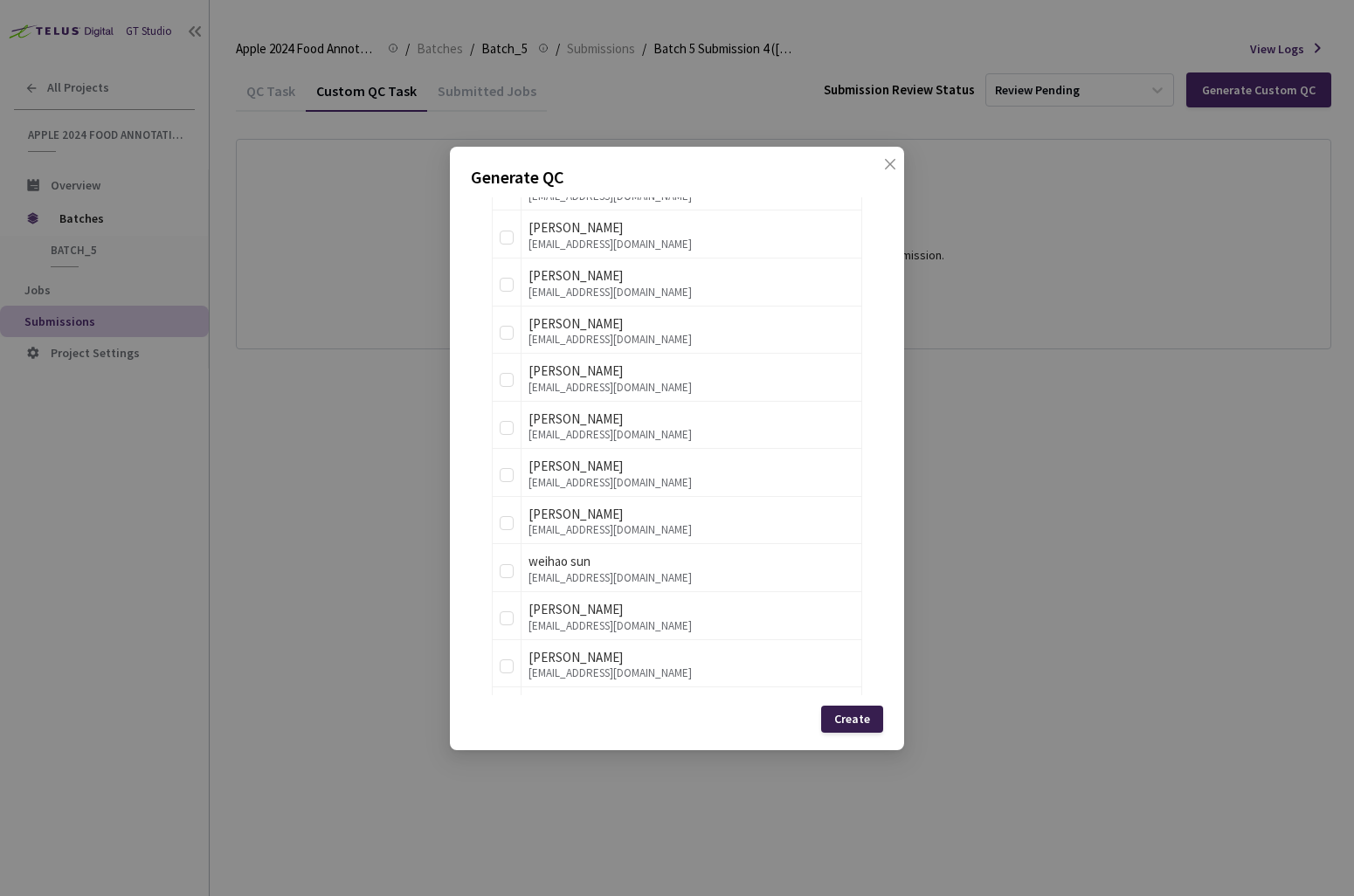
click at [851, 724] on div "Create" at bounding box center [852, 719] width 36 height 14
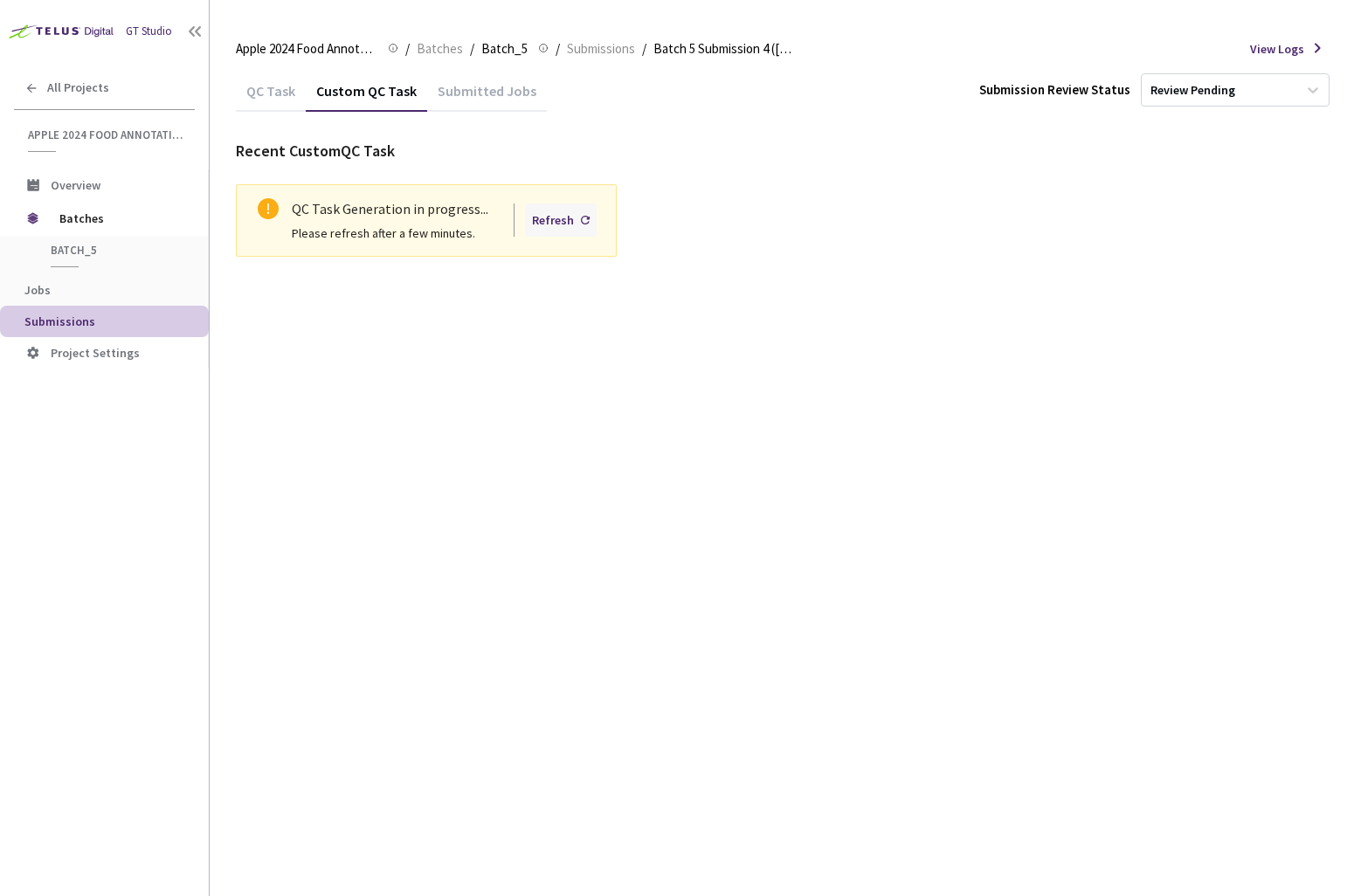
click at [565, 213] on div "Refresh" at bounding box center [553, 219] width 42 height 19
click at [549, 216] on div "Refresh" at bounding box center [553, 219] width 42 height 19
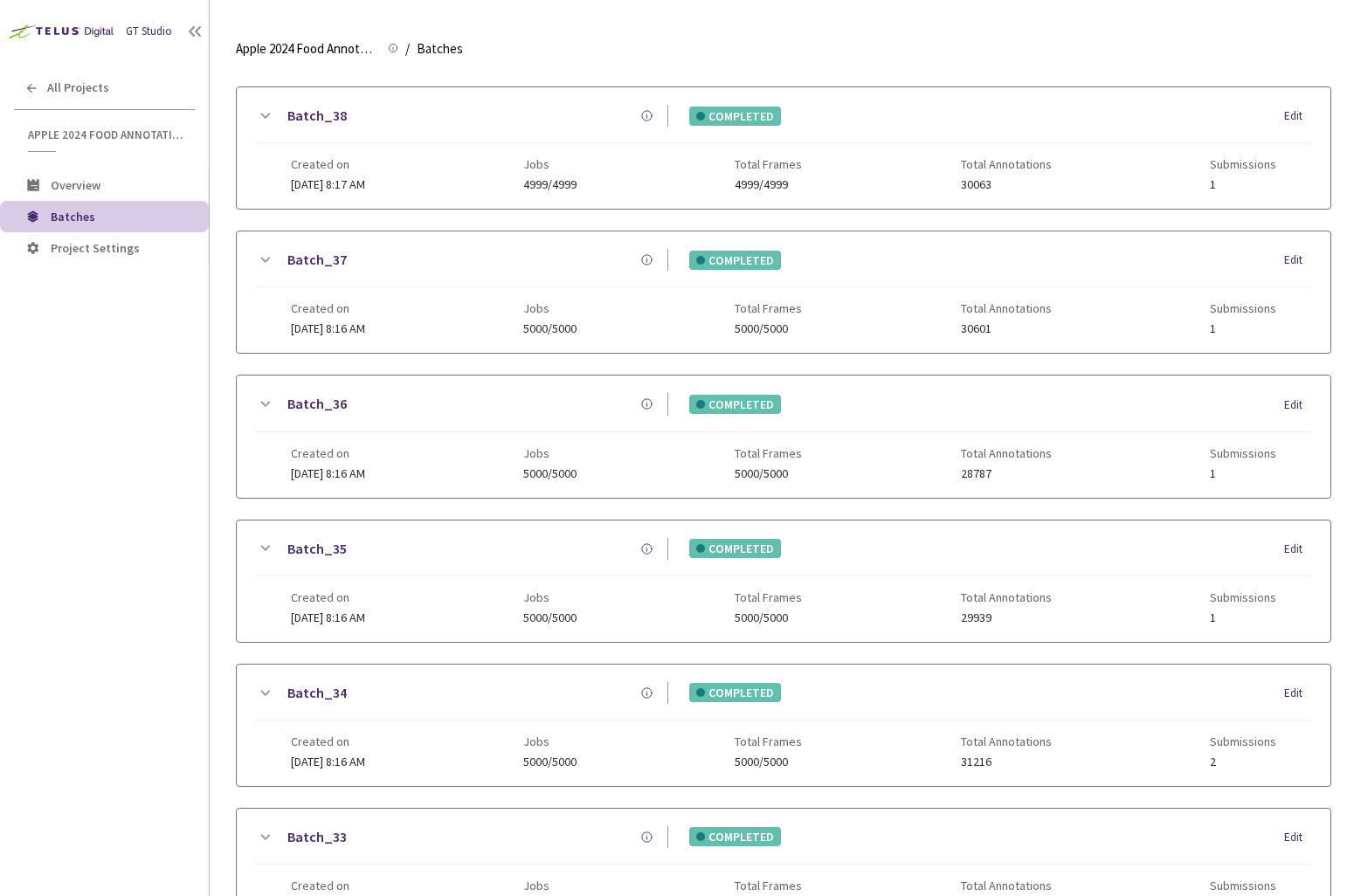
scroll to position [1043, 0]
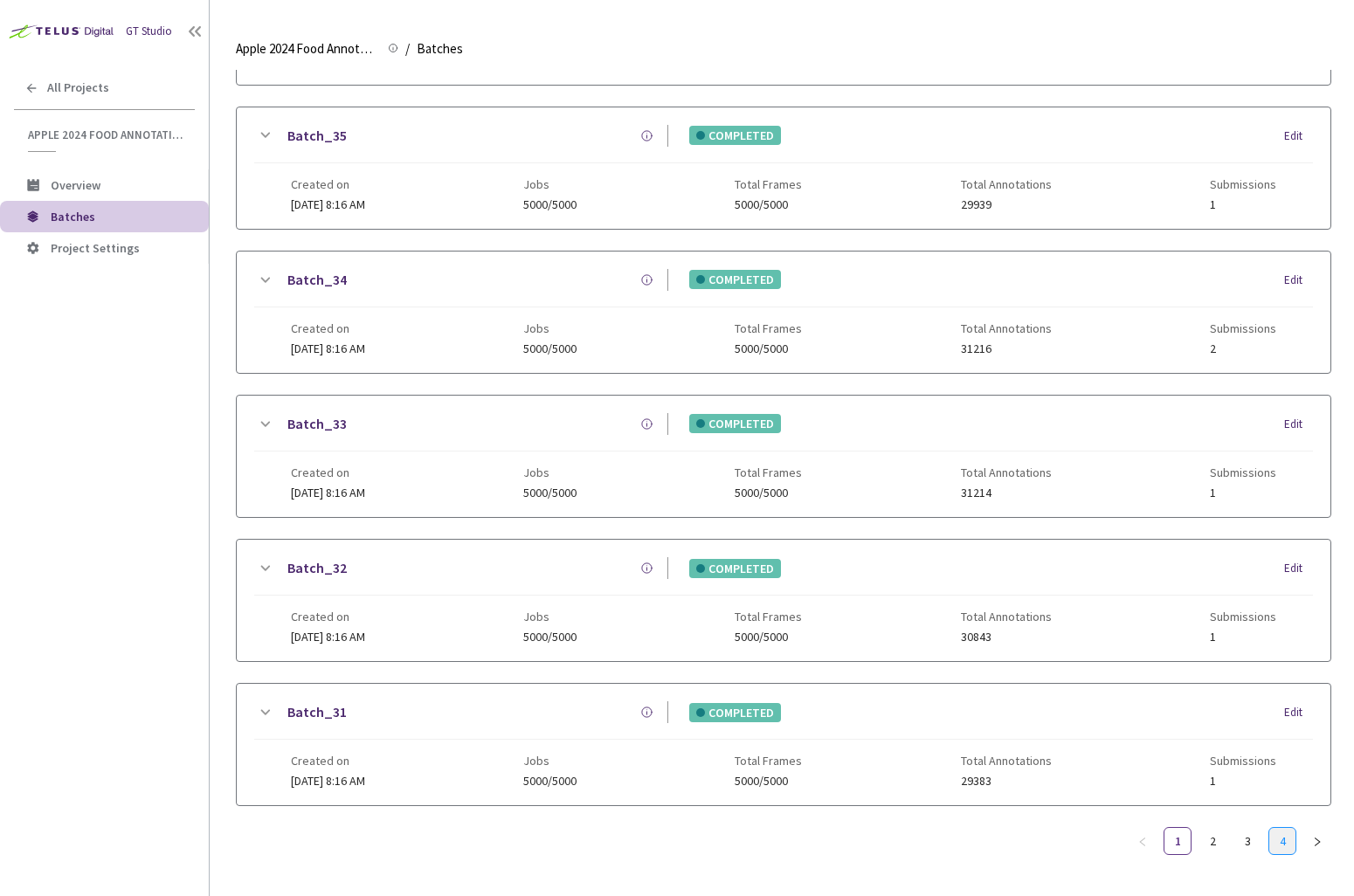
click at [1288, 832] on link "4" at bounding box center [1282, 841] width 26 height 26
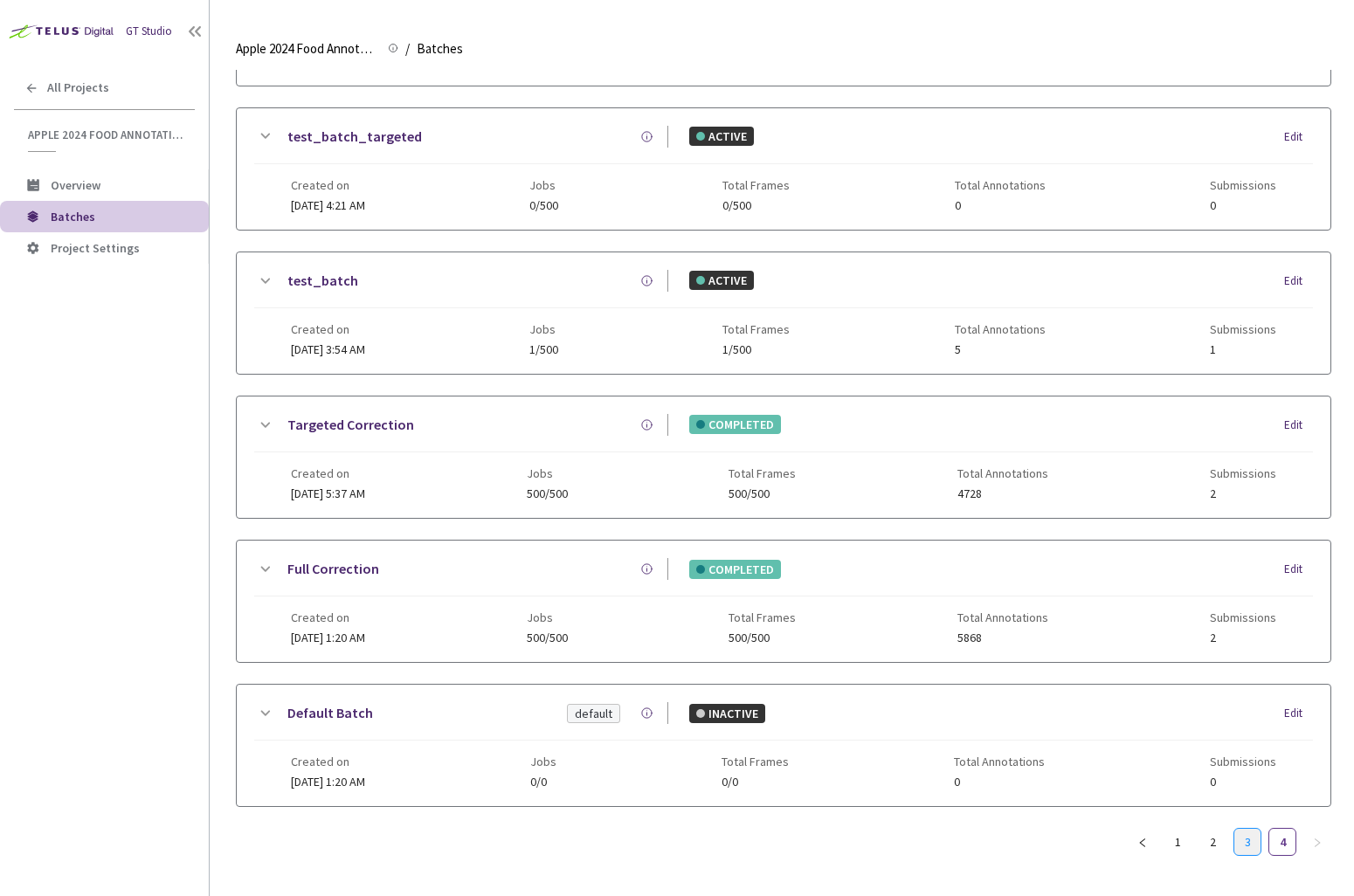
click at [1259, 835] on li "3" at bounding box center [1247, 842] width 28 height 28
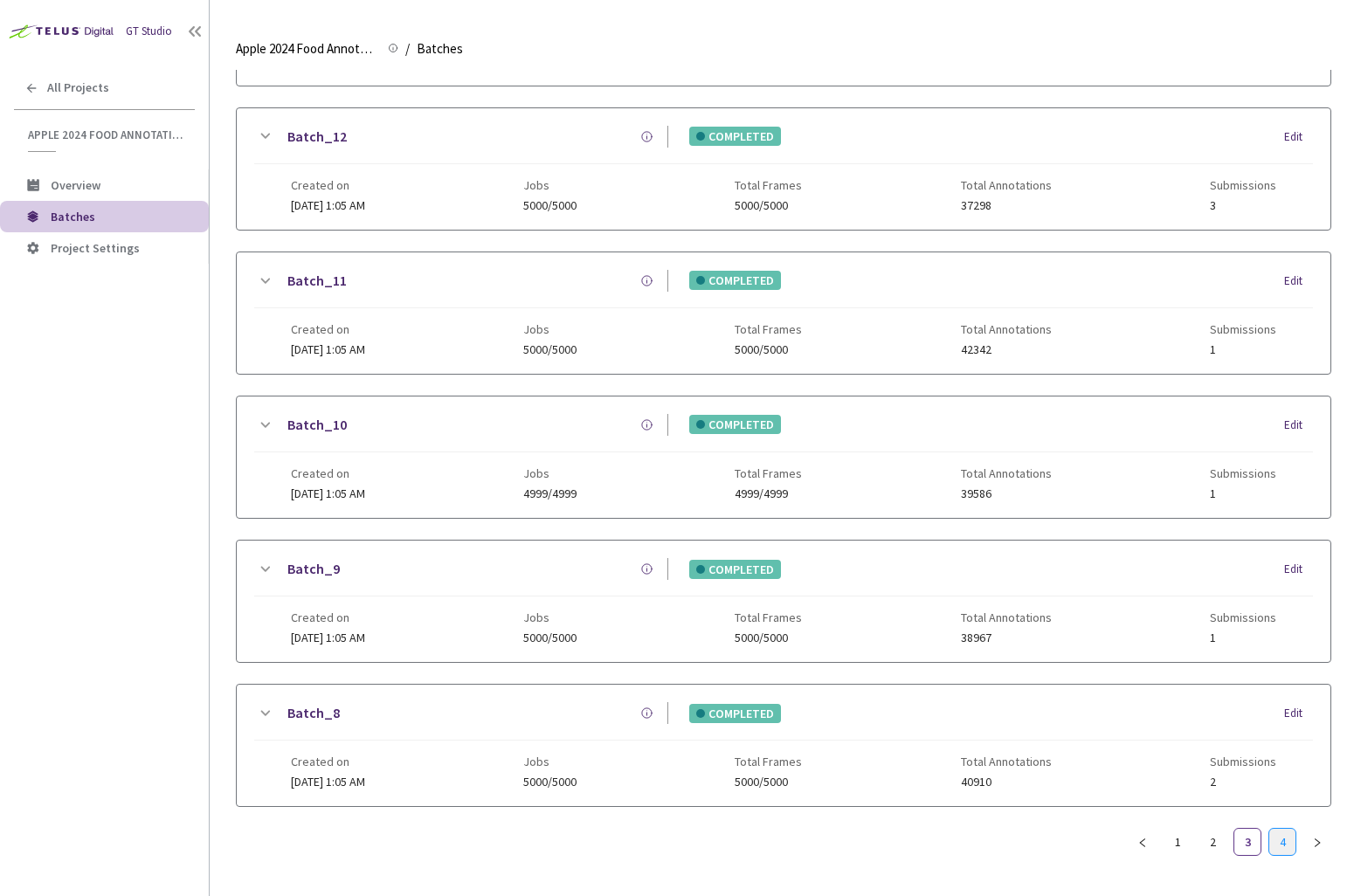
click at [1286, 850] on link "4" at bounding box center [1282, 842] width 26 height 26
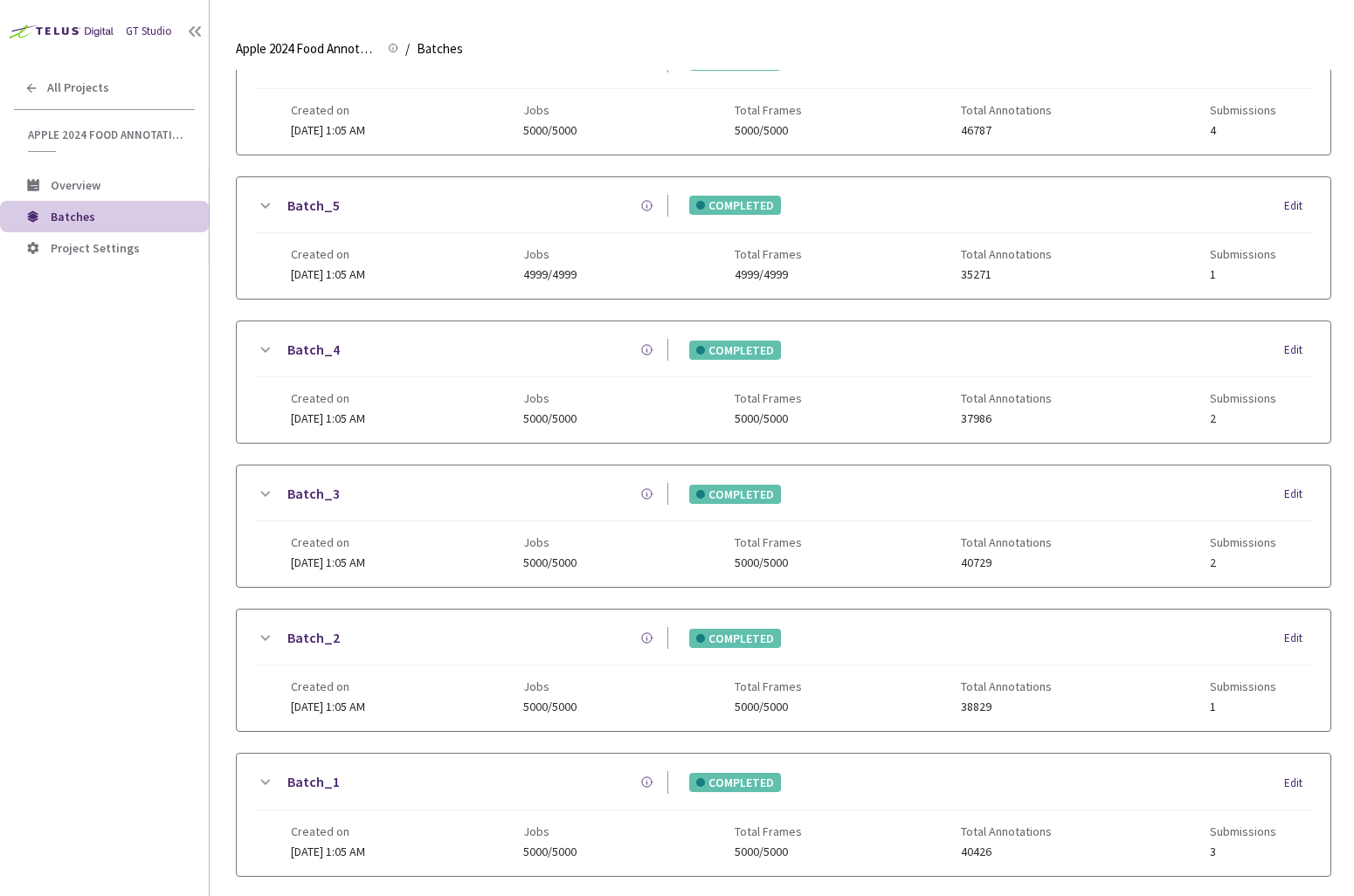
scroll to position [0, 0]
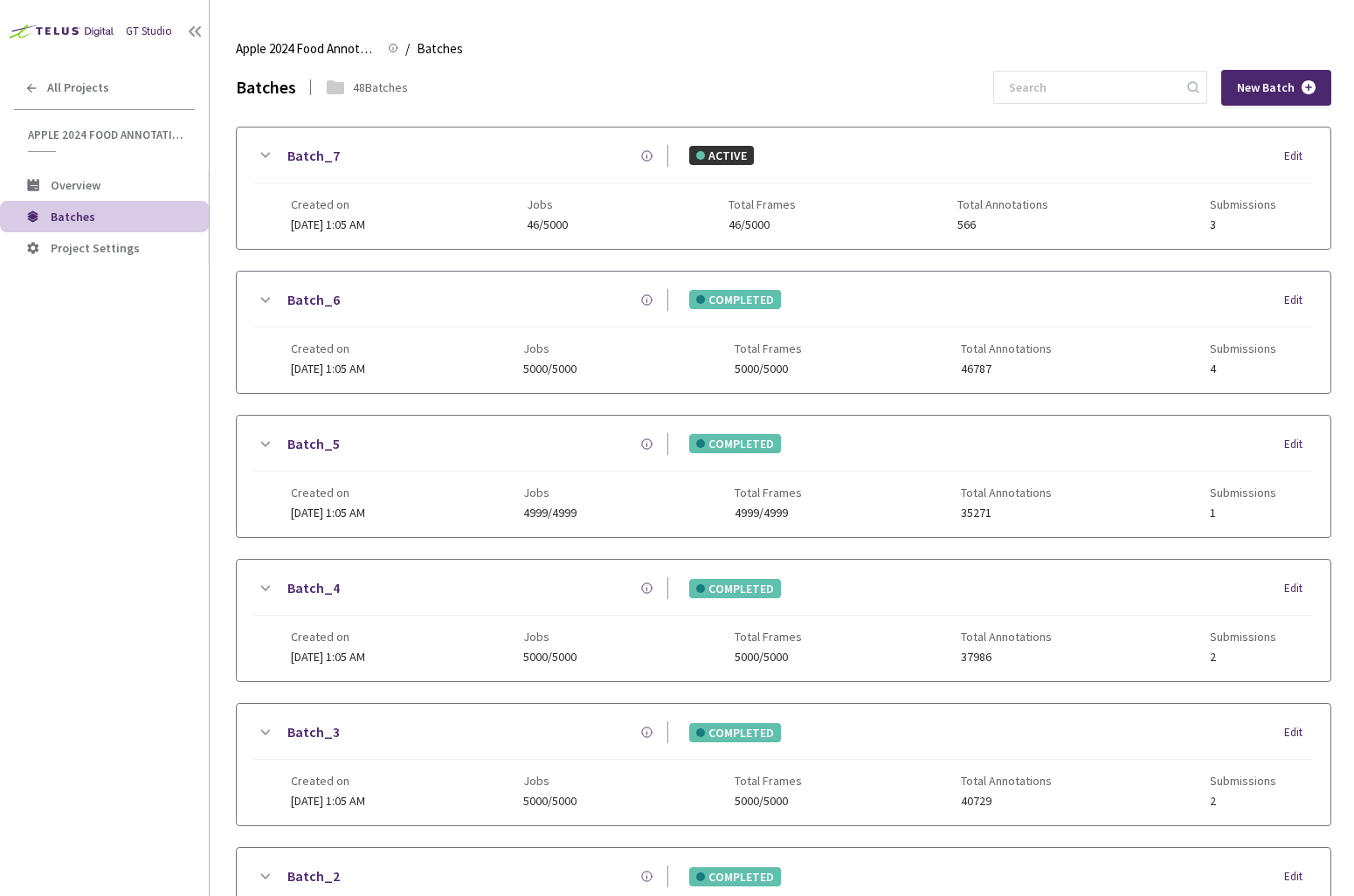
click at [261, 303] on icon at bounding box center [264, 300] width 21 height 21
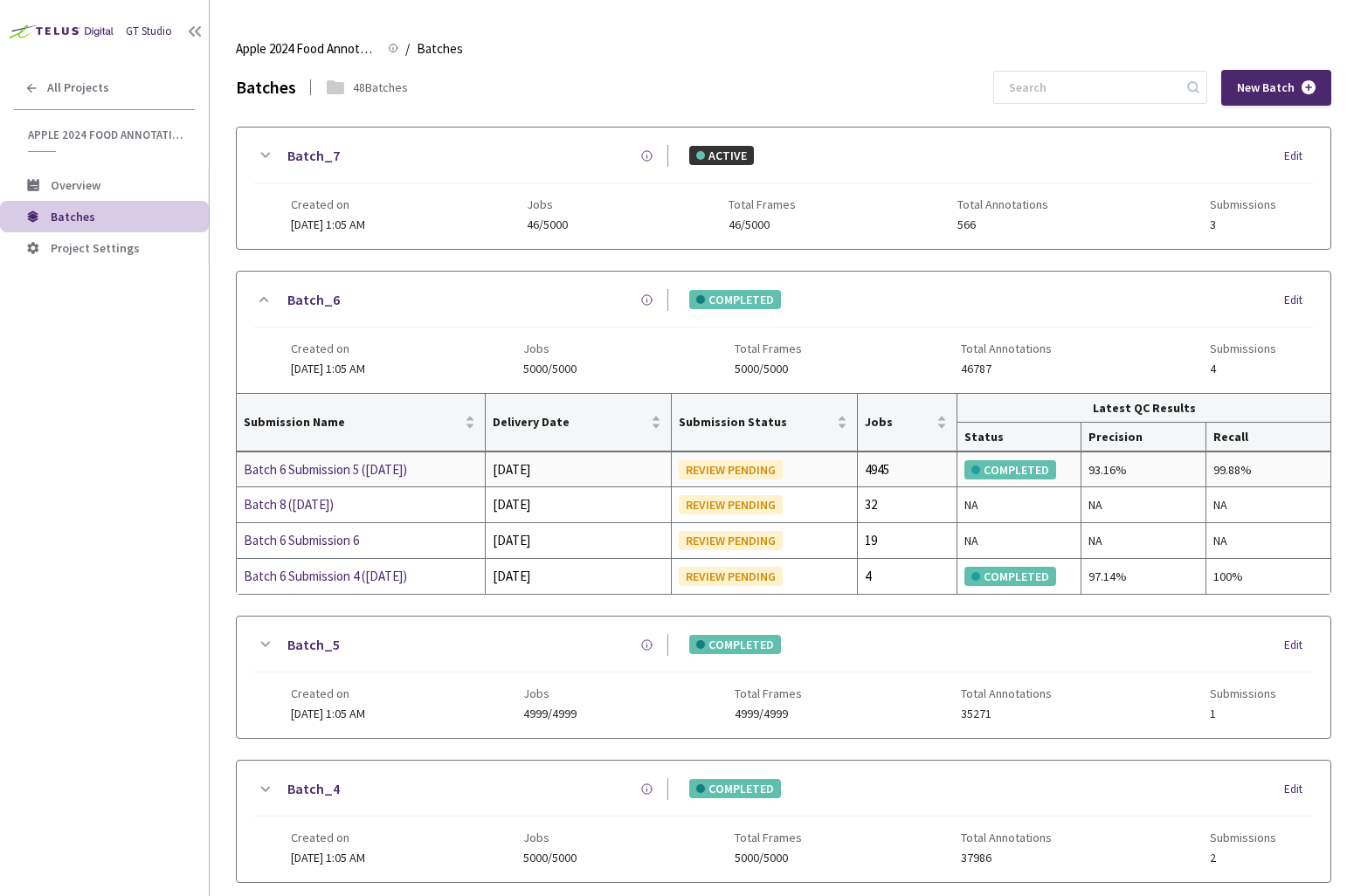
click at [350, 470] on div "Batch 6 Submission 5 (04-04-25)" at bounding box center [337, 470] width 185 height 21
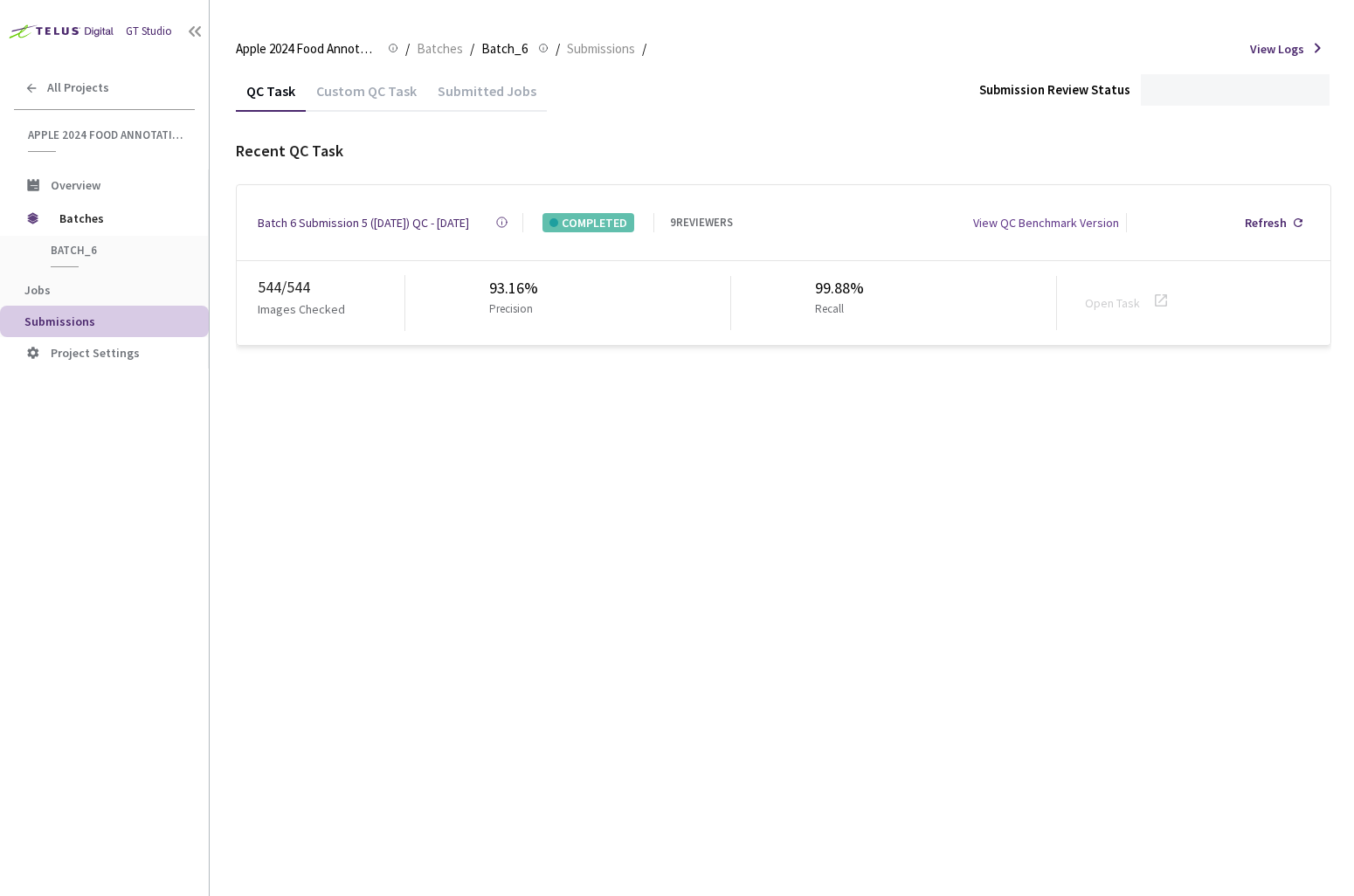
click at [387, 103] on div "Custom QC Task" at bounding box center [366, 97] width 121 height 30
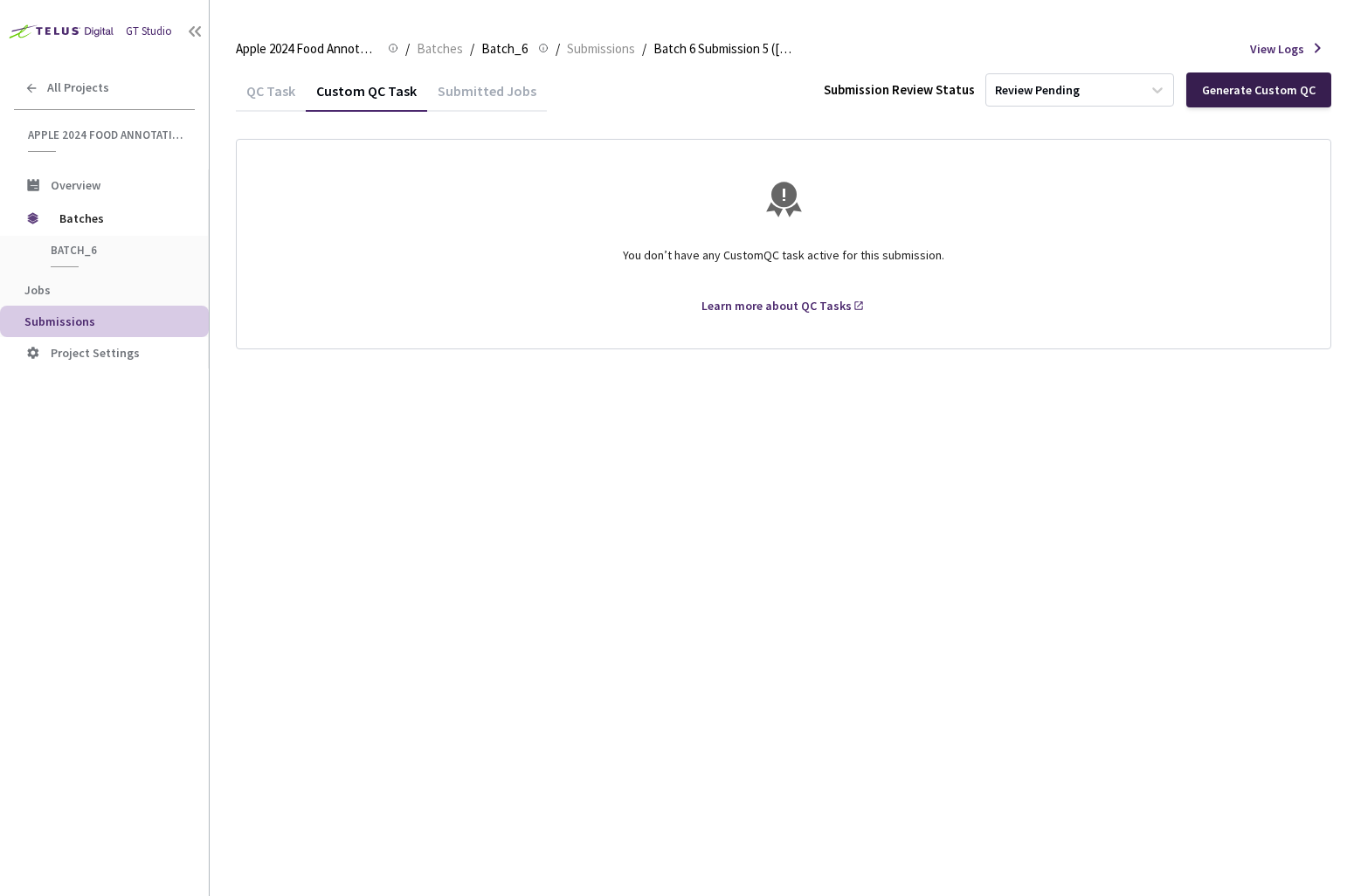
click at [1274, 93] on div "Generate Custom QC" at bounding box center [1259, 90] width 113 height 14
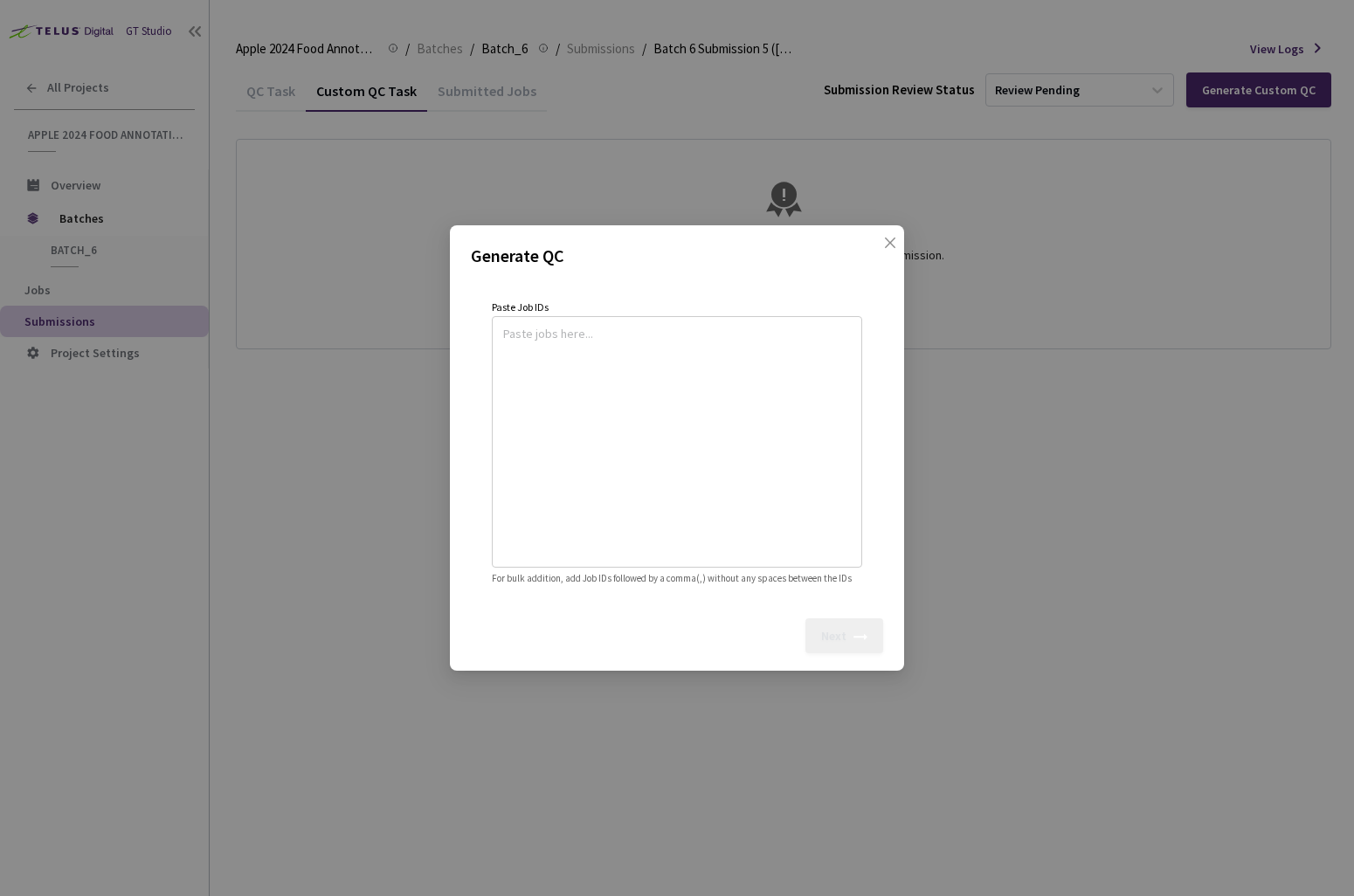
click at [784, 403] on textarea at bounding box center [676, 439] width 347 height 238
paste textarea
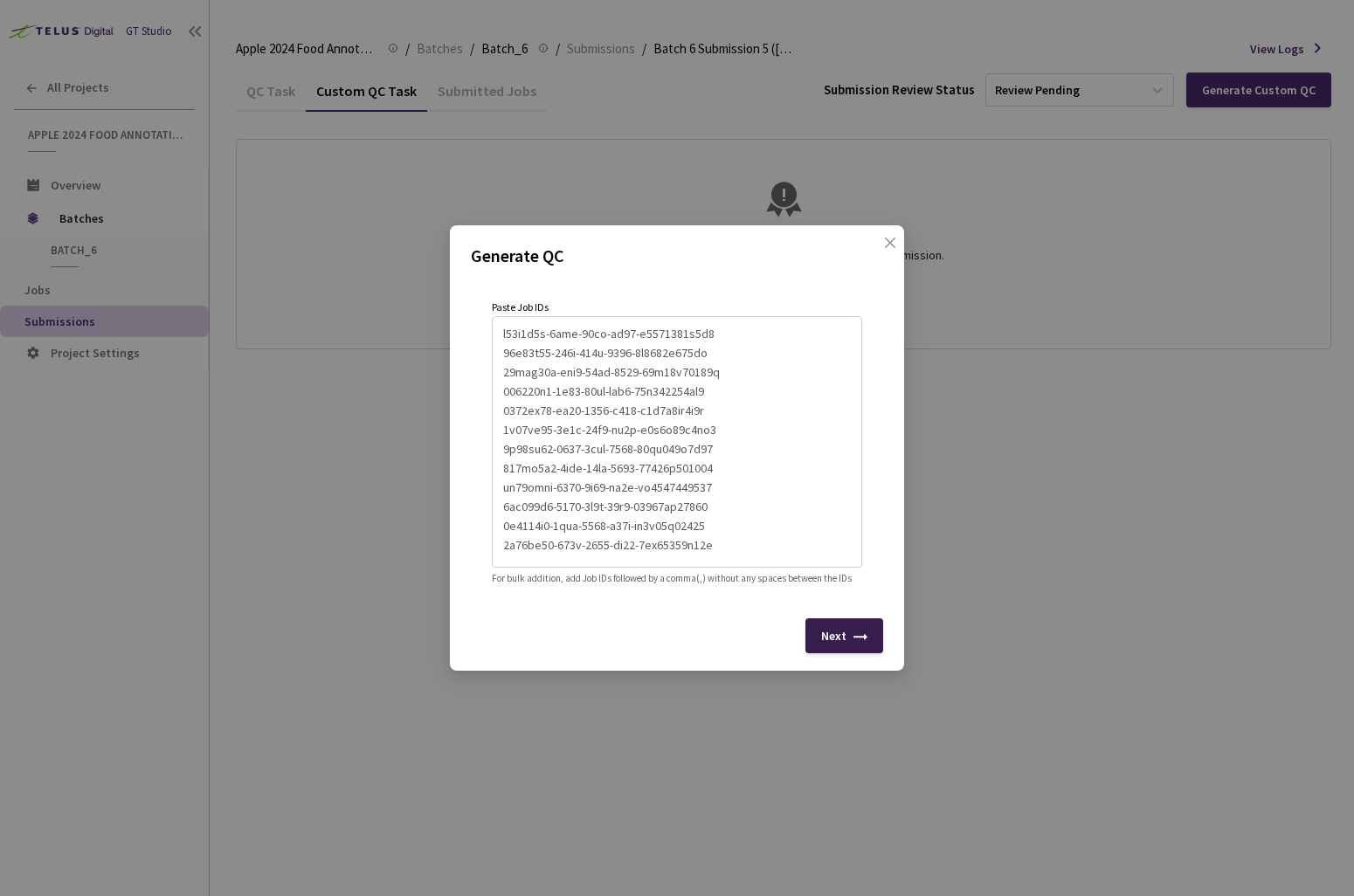
type textarea "c69e4b7a-6bef-48ea-ba78-f8168407e6a2 78a85a03-777c-490f-9378-0b5269e435af 60ccf…"
click at [830, 638] on div "Next" at bounding box center [833, 636] width 25 height 14
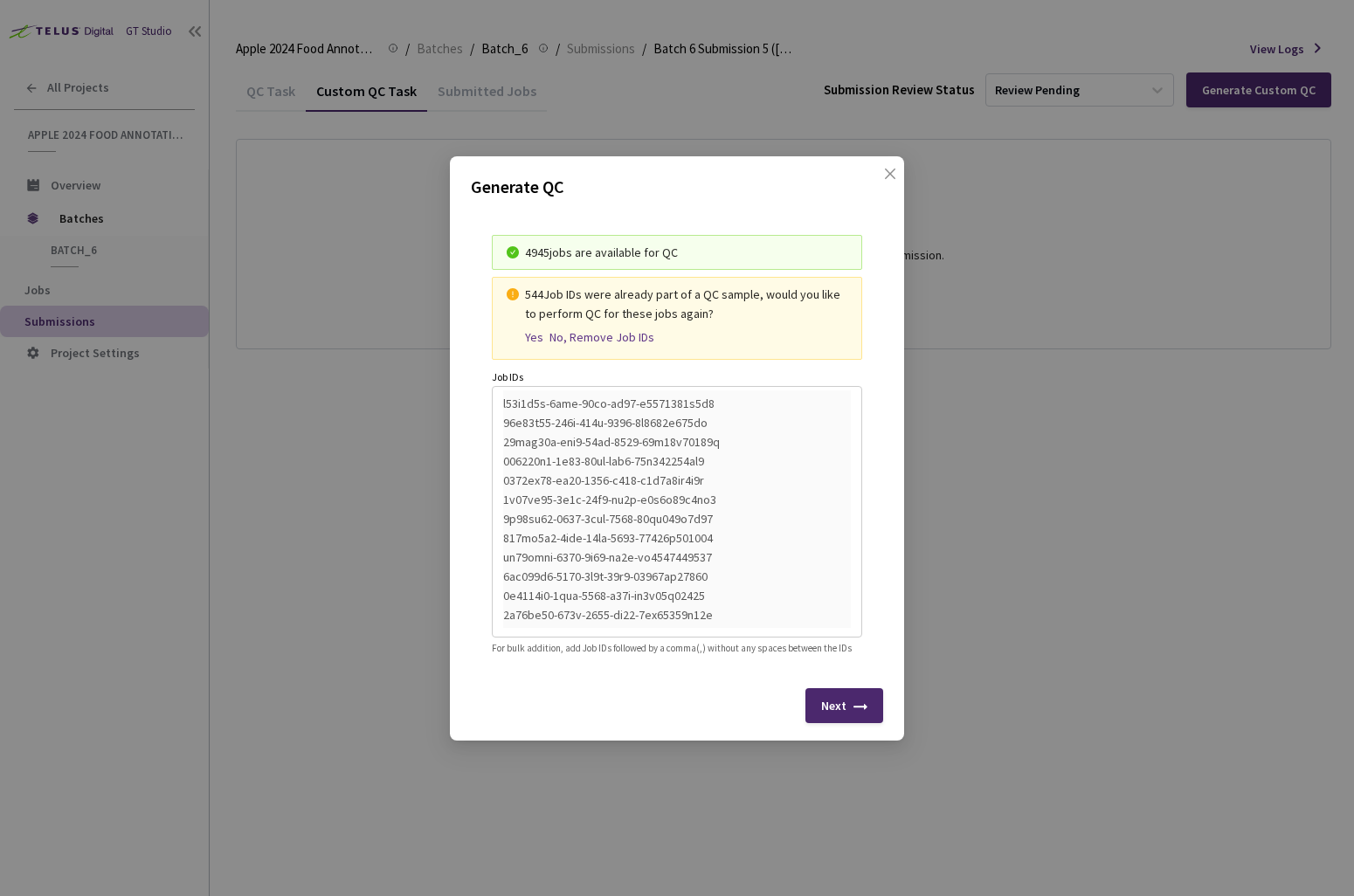
click at [582, 332] on div "No, Remove Job IDs" at bounding box center [601, 337] width 105 height 15
type textarea "60ccf77d-abf0-41fa-9005-59a95c22659b,250710f9-8c31-44de-bfa5-53a803408aa9,4568e…"
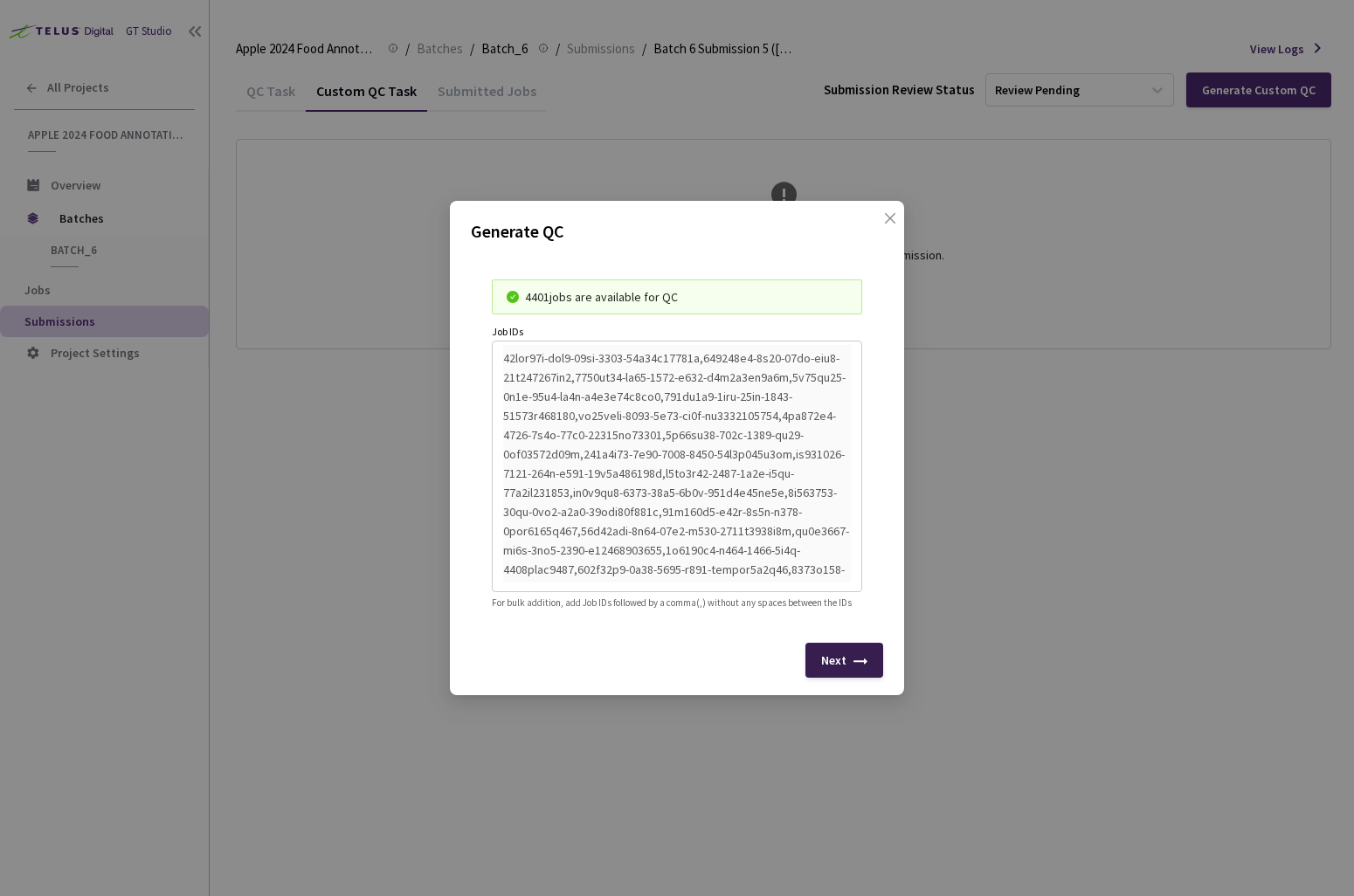
click at [832, 662] on div "Next" at bounding box center [833, 660] width 25 height 14
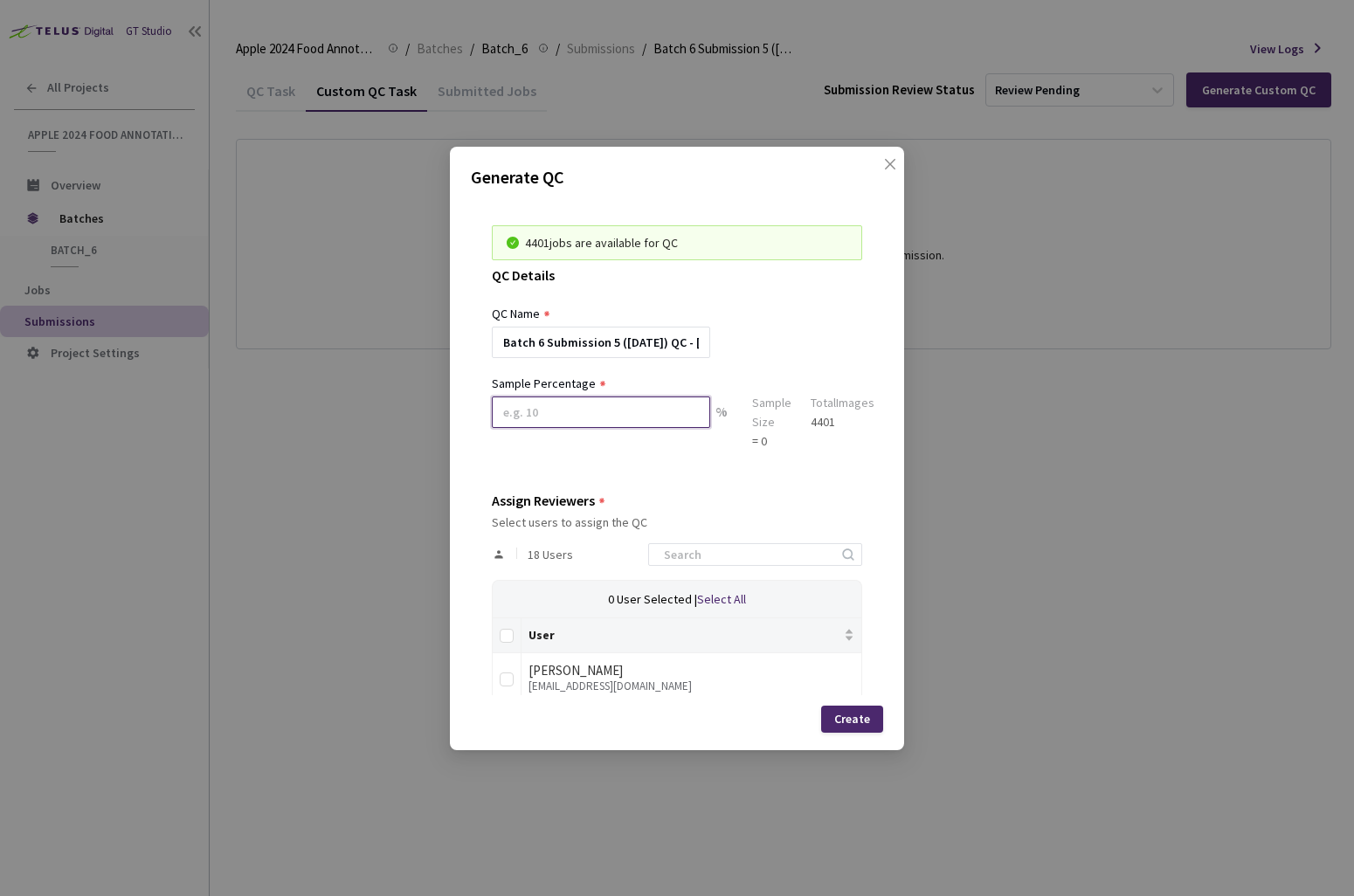
click at [658, 408] on input at bounding box center [600, 412] width 218 height 32
type input "8"
type input "9"
type input "8"
type input "9"
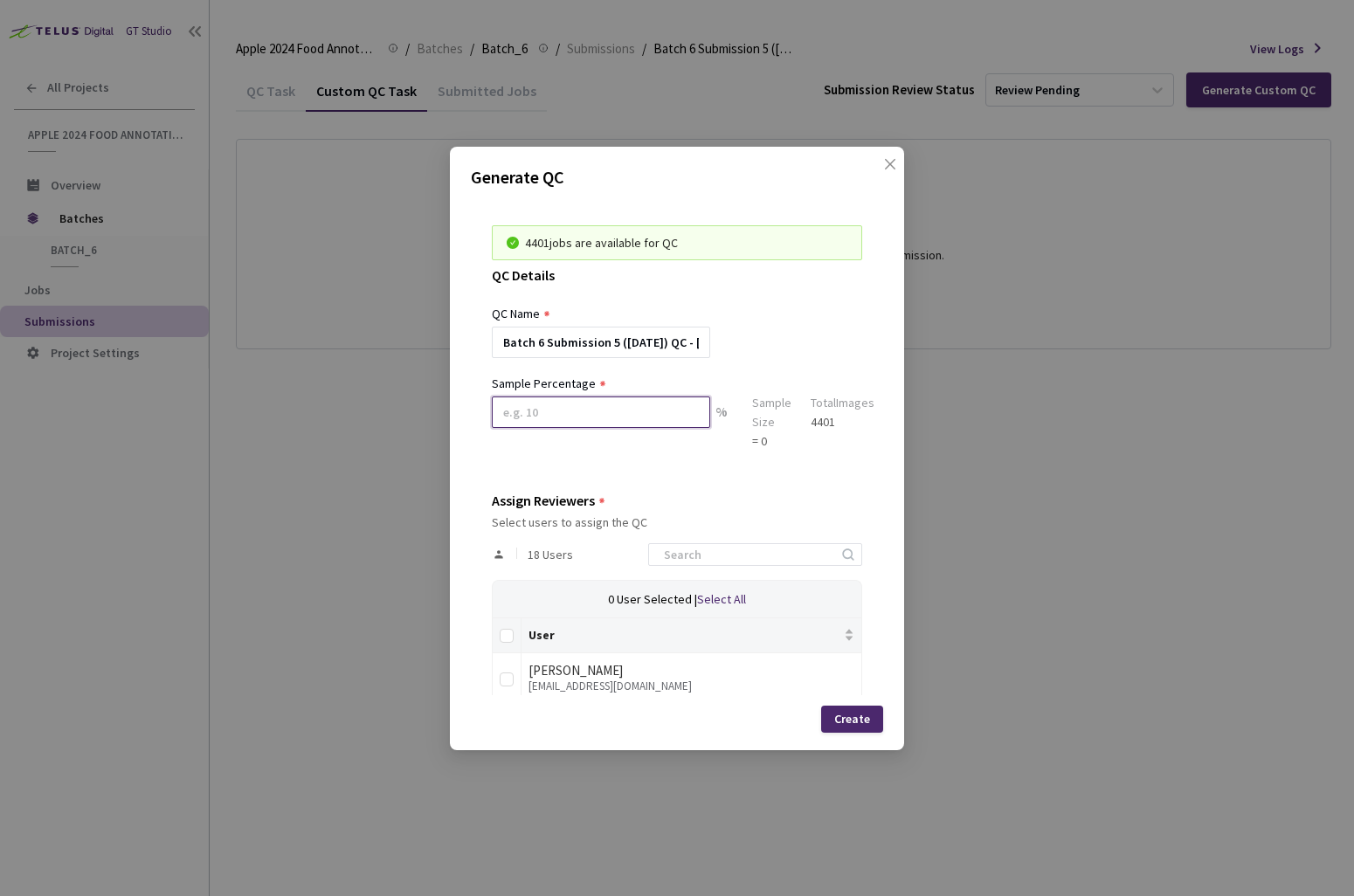
type input "8"
type input "9"
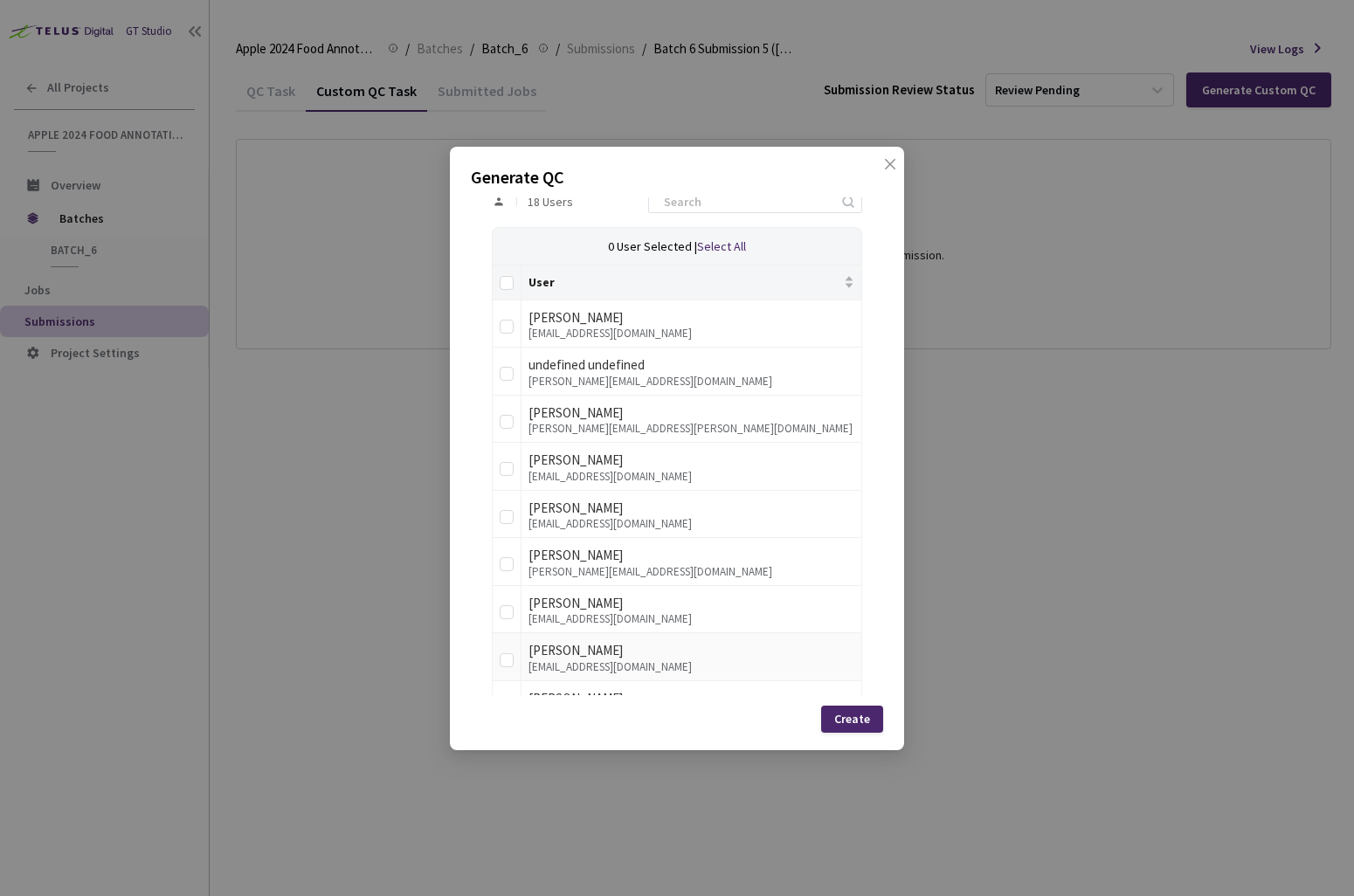
scroll to position [403, 0]
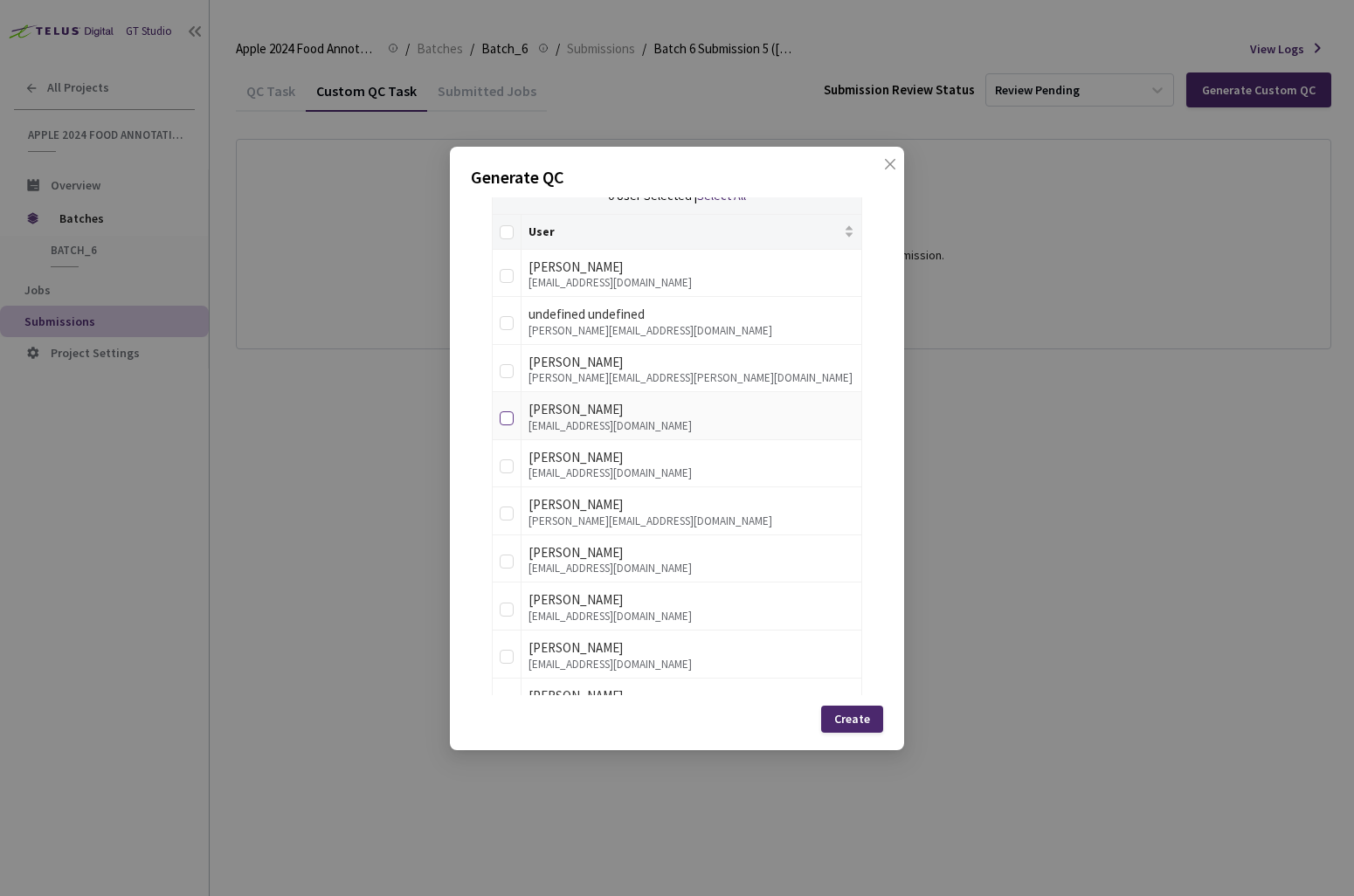
type input "8"
click at [508, 417] on input "checkbox" at bounding box center [507, 418] width 14 height 14
checkbox input "true"
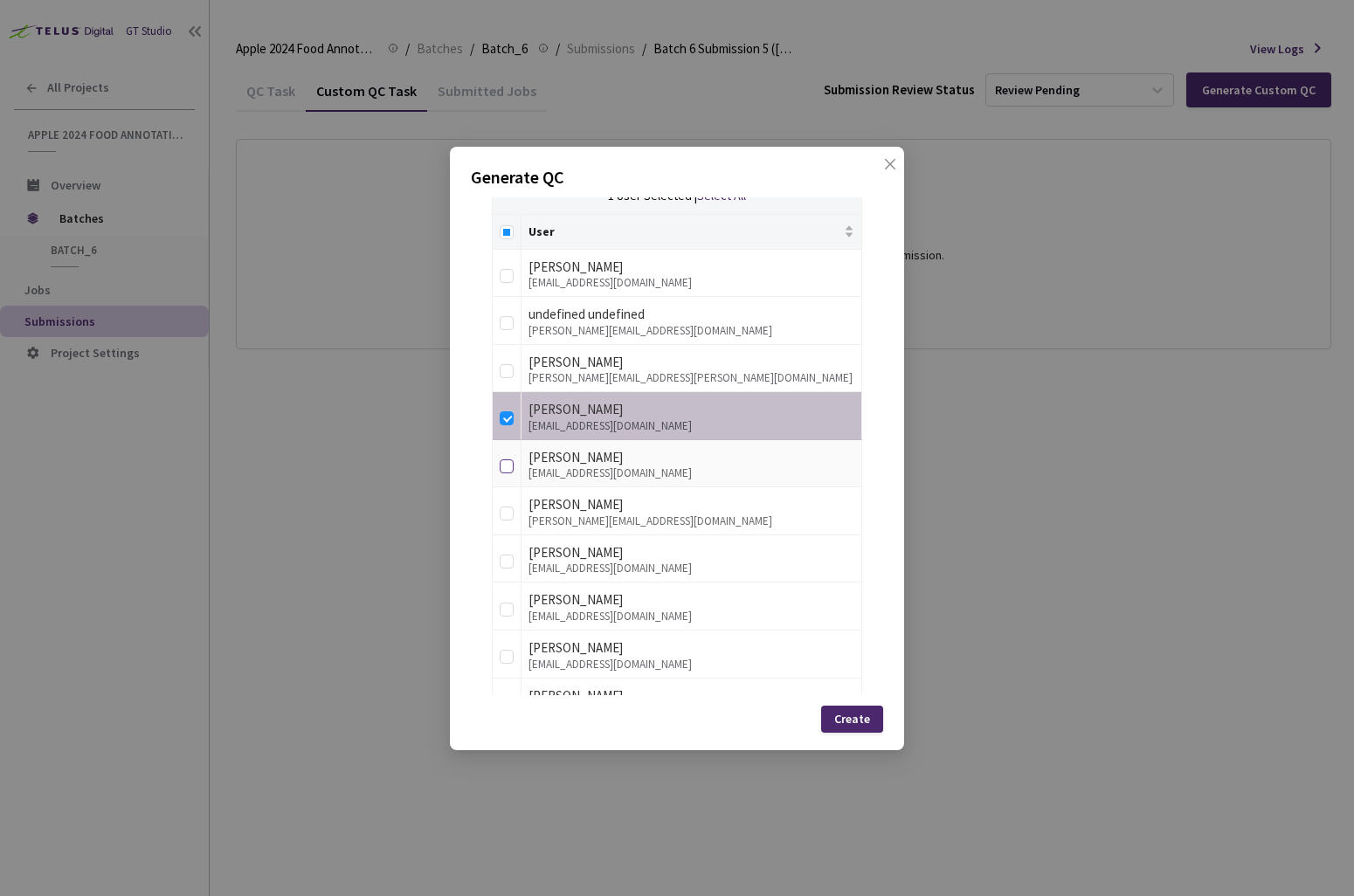
click at [508, 456] on label at bounding box center [507, 464] width 14 height 25
click at [508, 460] on input "checkbox" at bounding box center [507, 467] width 14 height 14
checkbox input "true"
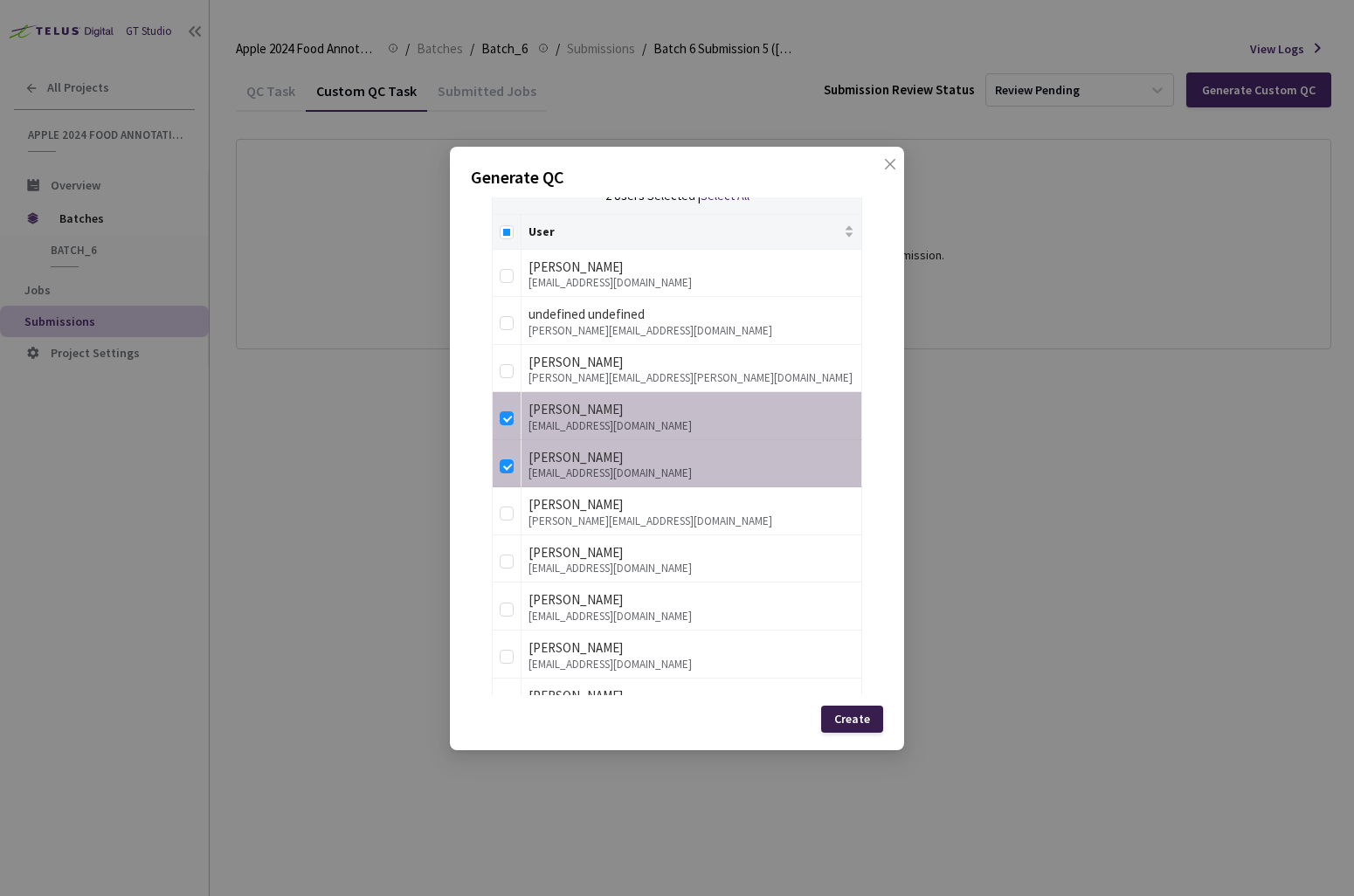
click at [833, 715] on div "Create" at bounding box center [852, 719] width 62 height 27
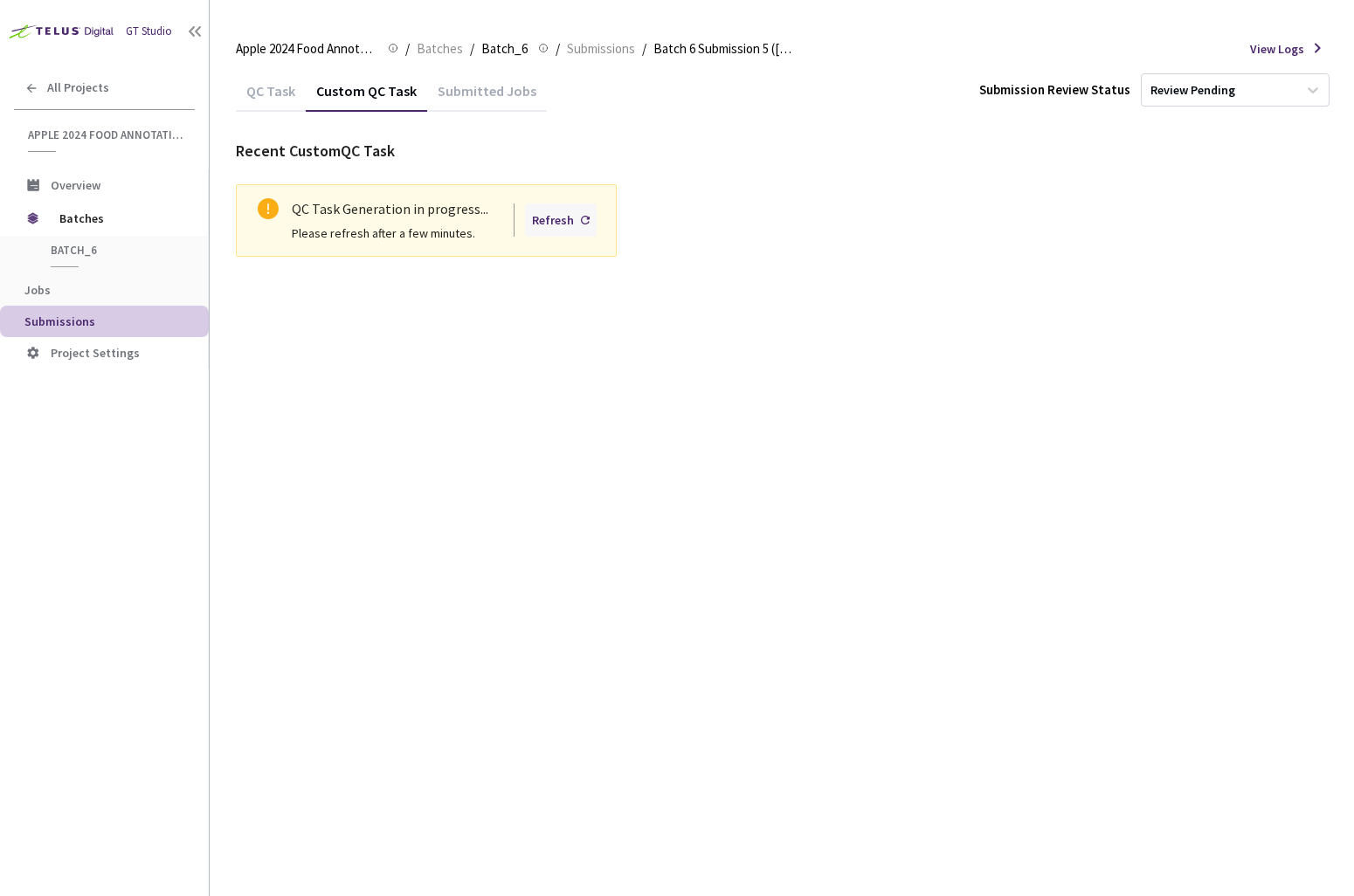
click at [565, 218] on div "Refresh" at bounding box center [553, 219] width 42 height 19
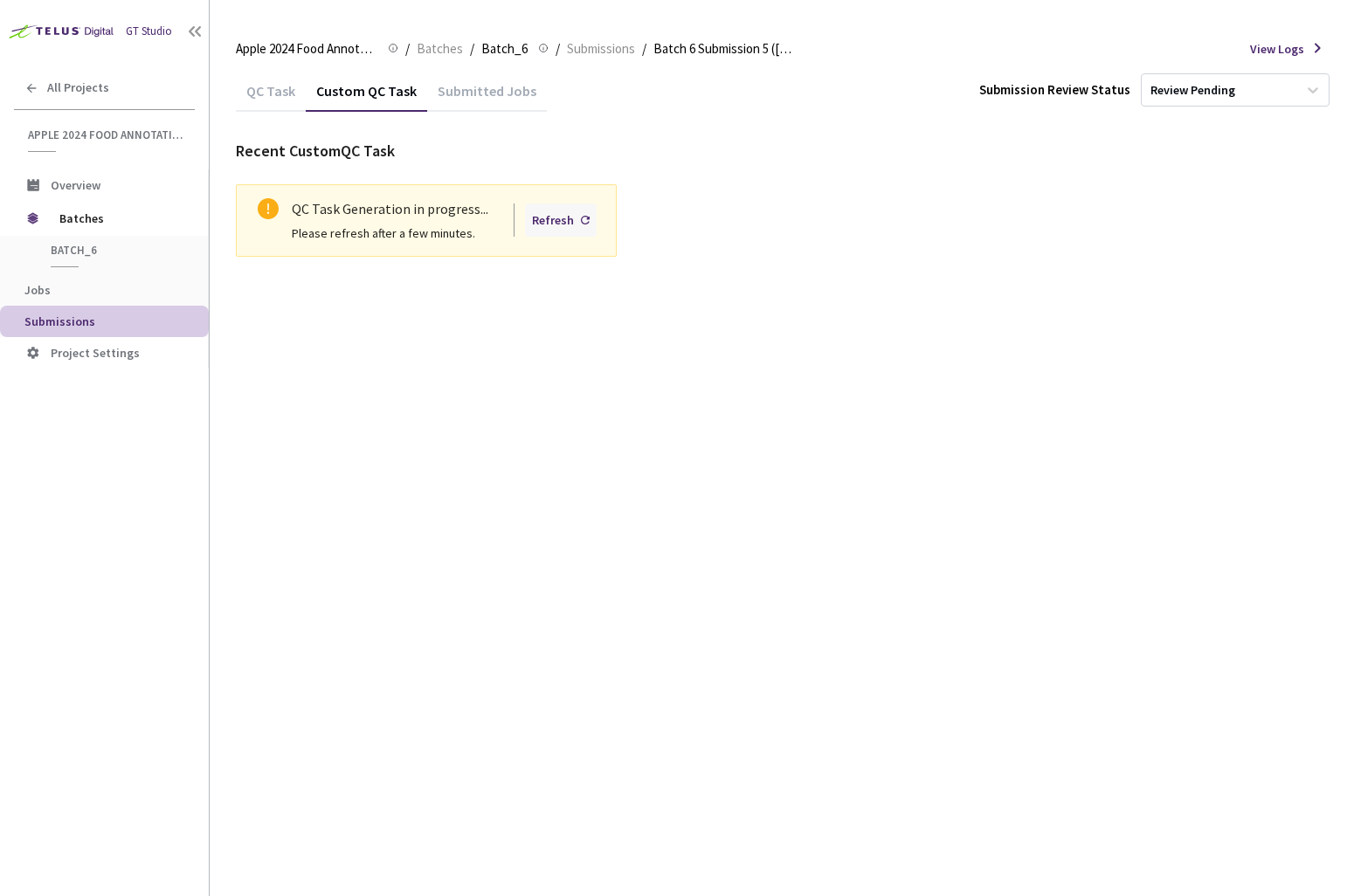
click at [563, 233] on div "Refresh" at bounding box center [561, 219] width 72 height 33
